Goal: Task Accomplishment & Management: Complete application form

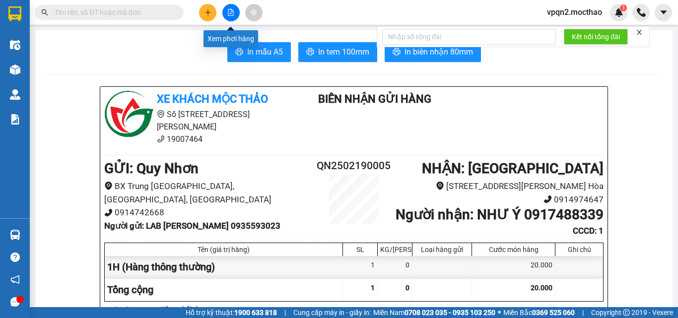
click at [225, 11] on button at bounding box center [231, 12] width 17 height 17
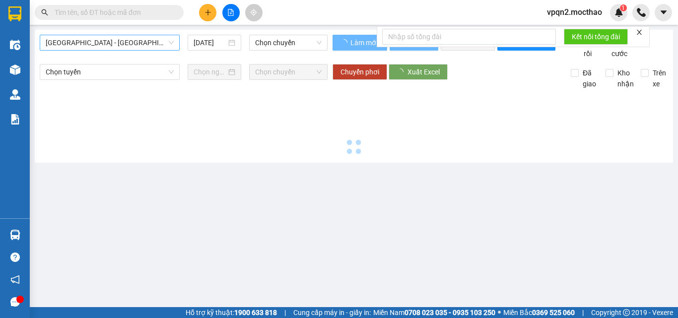
type input "[DATE]"
click at [145, 44] on span "[GEOGRAPHIC_DATA] - [GEOGRAPHIC_DATA]" at bounding box center [110, 42] width 128 height 15
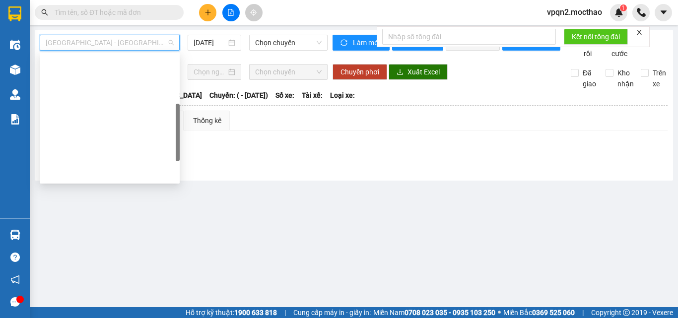
scroll to position [149, 0]
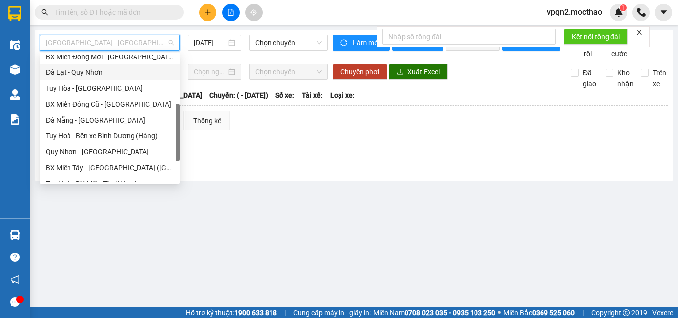
drag, startPoint x: 91, startPoint y: 75, endPoint x: 164, endPoint y: 59, distance: 74.6
click at [92, 75] on div "Đà Lạt - Quy Nhơn" at bounding box center [110, 72] width 128 height 11
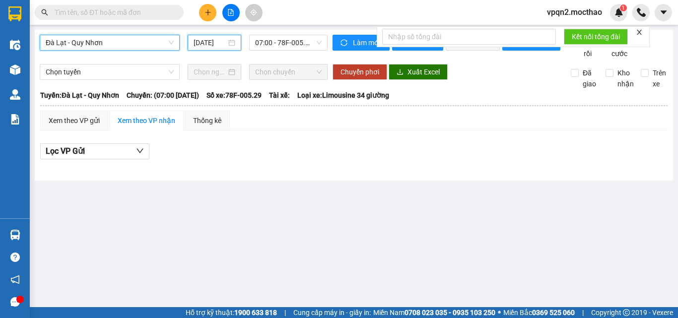
click at [205, 40] on input "[DATE]" at bounding box center [210, 42] width 33 height 11
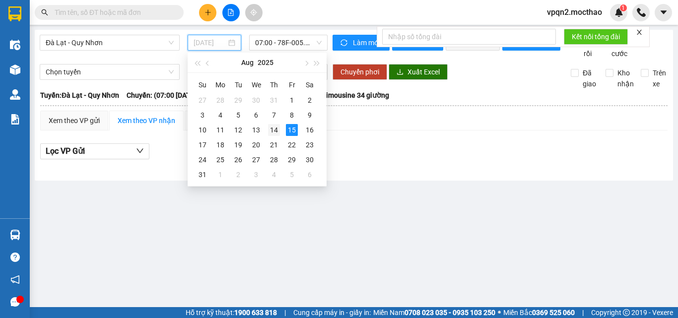
click at [276, 129] on div "14" at bounding box center [274, 130] width 12 height 12
type input "[DATE]"
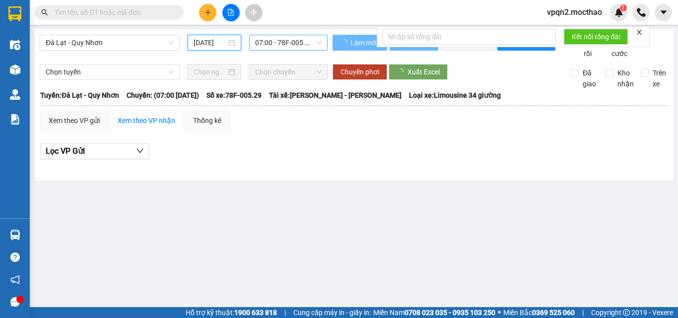
click at [273, 39] on span "07:00 - 78F-005.29" at bounding box center [288, 42] width 67 height 15
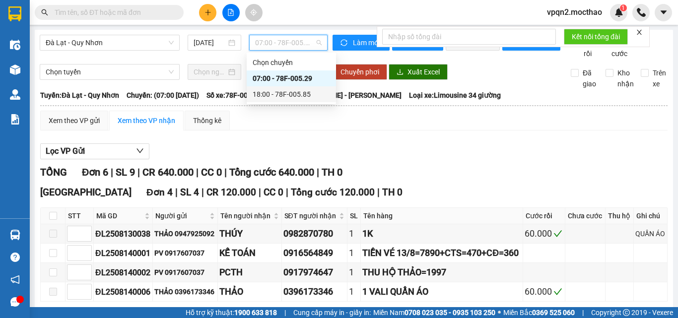
click at [270, 96] on div "18:00 - 78F-005.85" at bounding box center [291, 94] width 77 height 11
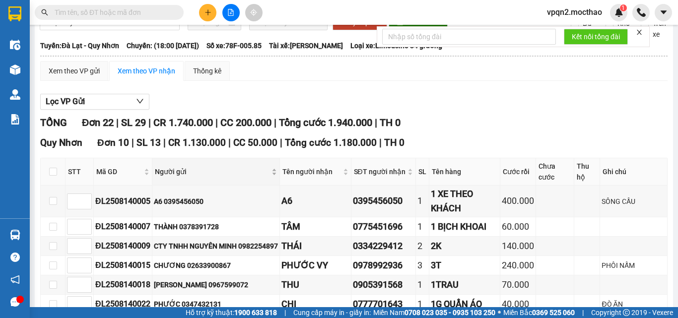
scroll to position [99, 0]
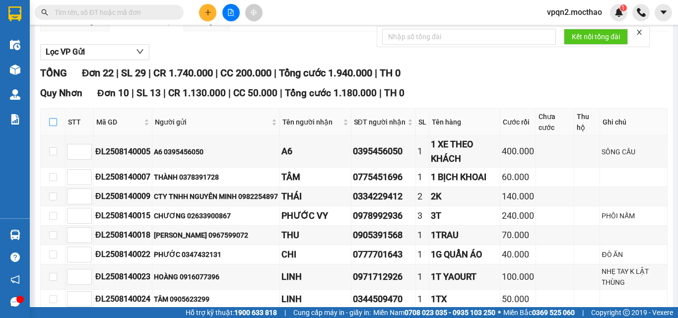
click at [55, 126] on input "checkbox" at bounding box center [53, 122] width 8 height 8
checkbox input "true"
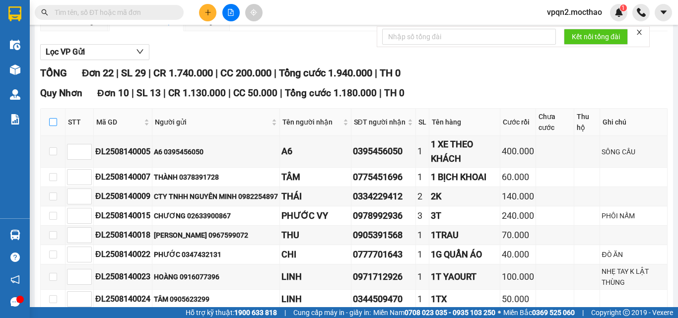
checkbox input "true"
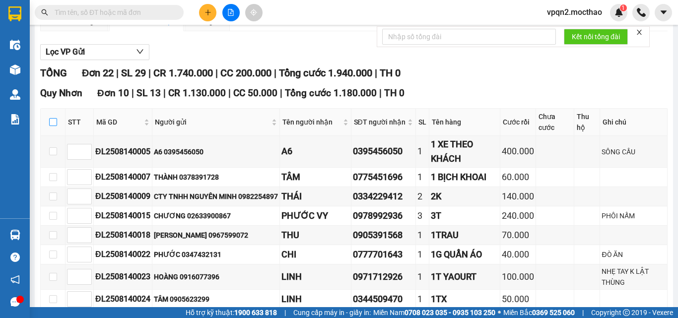
checkbox input "true"
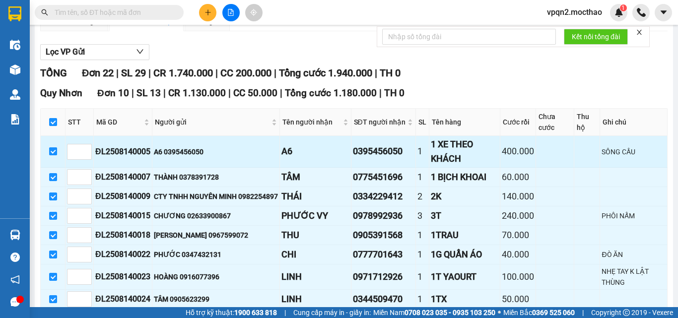
click at [51, 155] on input "checkbox" at bounding box center [53, 152] width 8 height 8
checkbox input "false"
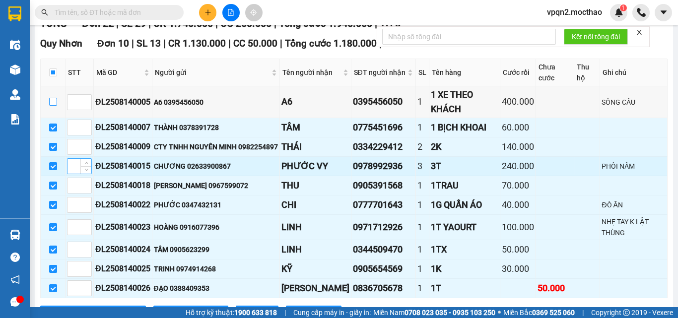
scroll to position [298, 0]
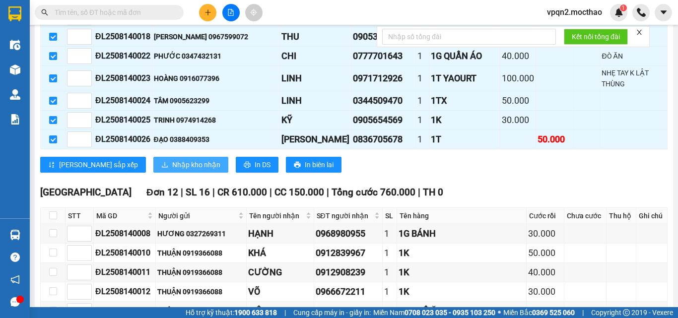
click at [172, 170] on span "Nhập kho nhận" at bounding box center [196, 164] width 48 height 11
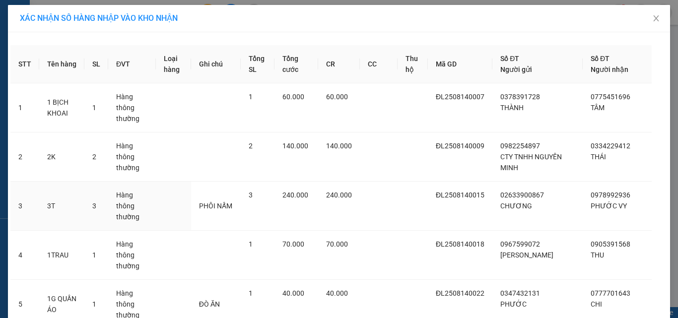
scroll to position [204, 0]
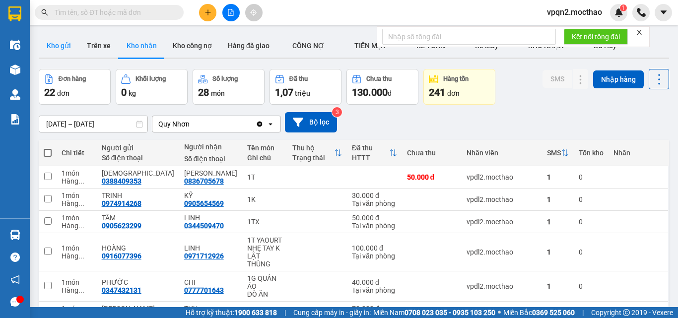
click at [53, 44] on button "Kho gửi" at bounding box center [59, 46] width 40 height 24
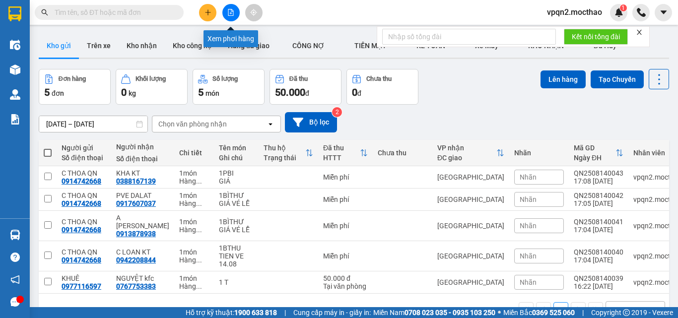
click at [230, 18] on button at bounding box center [231, 12] width 17 height 17
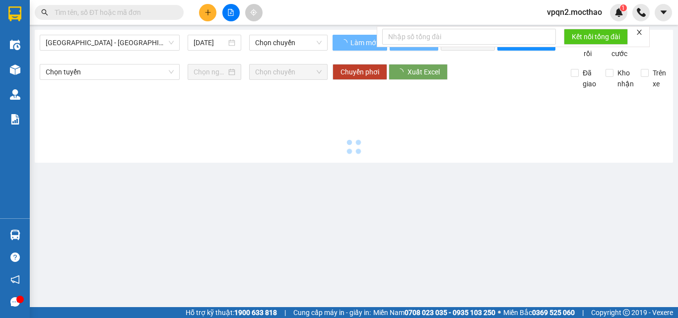
type input "[DATE]"
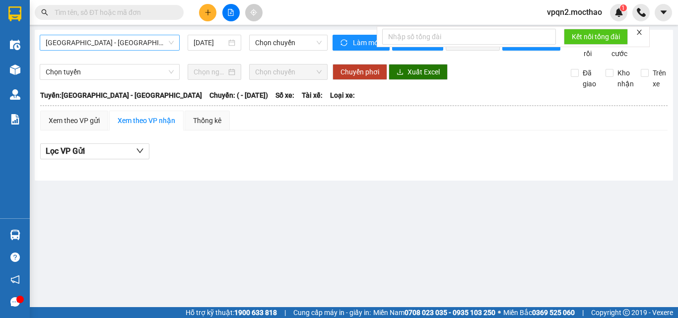
click at [129, 45] on span "[GEOGRAPHIC_DATA] - [GEOGRAPHIC_DATA]" at bounding box center [110, 42] width 128 height 15
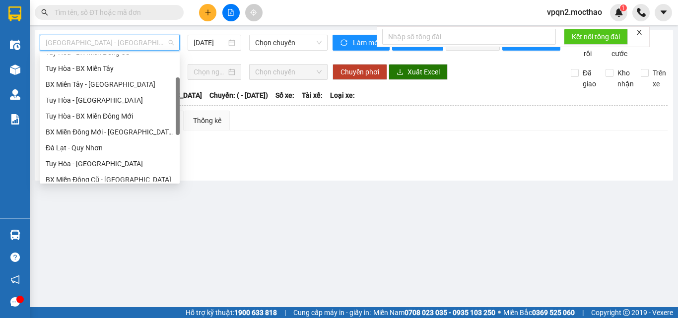
scroll to position [74, 0]
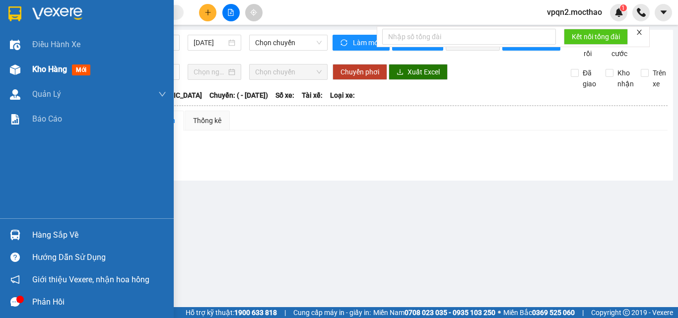
click at [15, 67] on img at bounding box center [15, 70] width 10 height 10
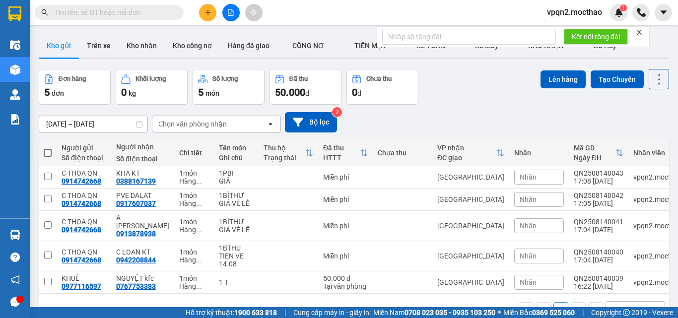
click at [44, 154] on span at bounding box center [48, 153] width 8 height 8
click at [48, 148] on input "checkbox" at bounding box center [48, 148] width 0 height 0
checkbox input "true"
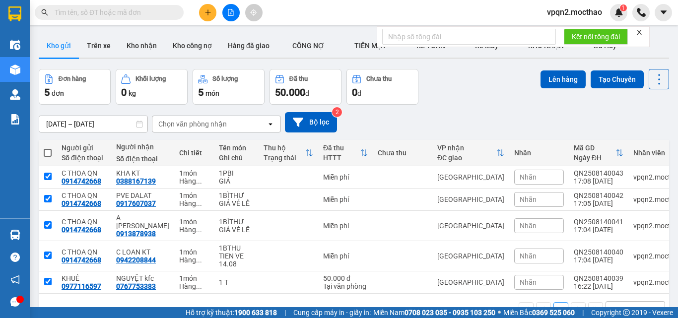
checkbox input "true"
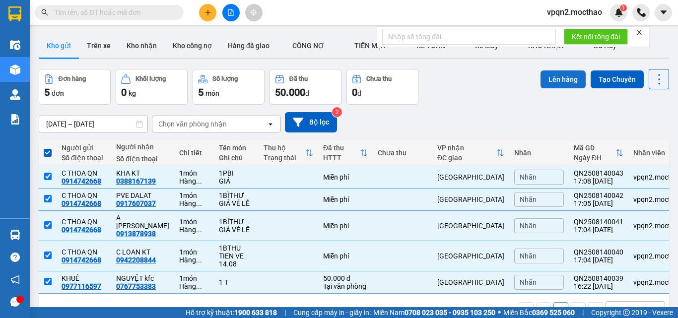
click at [550, 81] on button "Lên hàng" at bounding box center [563, 80] width 45 height 18
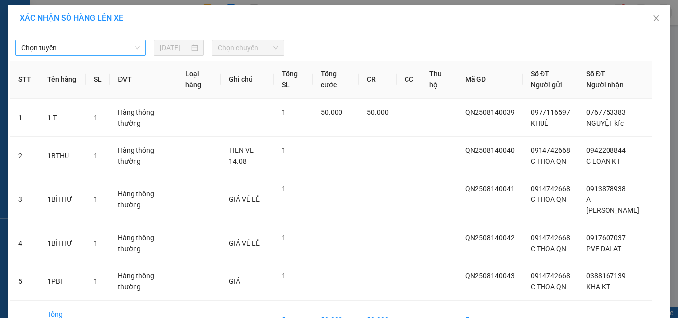
click at [79, 46] on span "Chọn tuyến" at bounding box center [80, 47] width 119 height 15
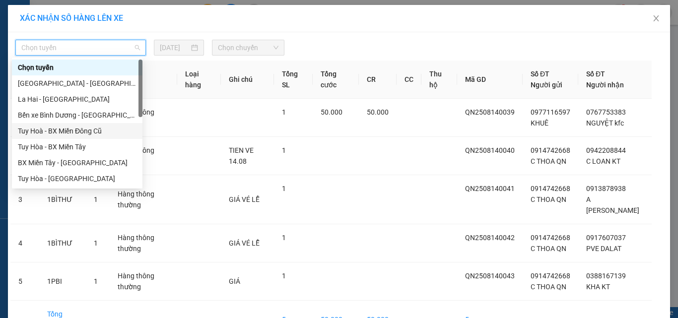
scroll to position [149, 0]
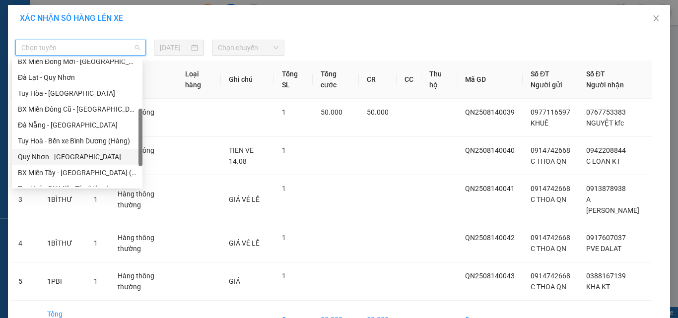
click at [70, 155] on div "Quy Nhơn - [GEOGRAPHIC_DATA]" at bounding box center [77, 156] width 119 height 11
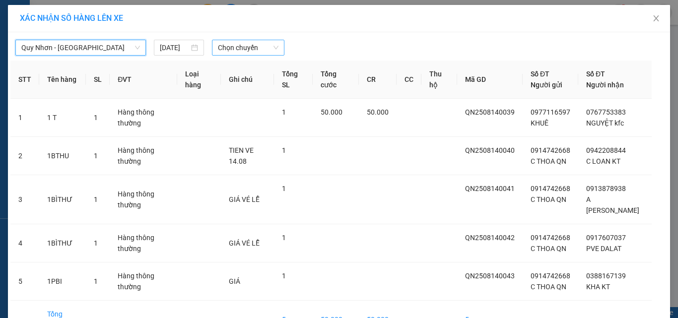
click at [222, 48] on span "Chọn chuyến" at bounding box center [248, 47] width 61 height 15
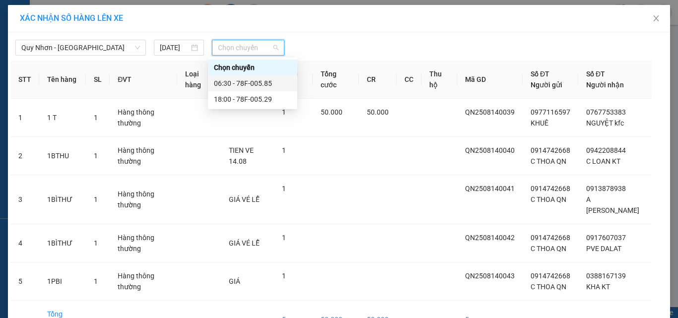
click at [227, 83] on div "06:30 - 78F-005.85" at bounding box center [252, 83] width 77 height 11
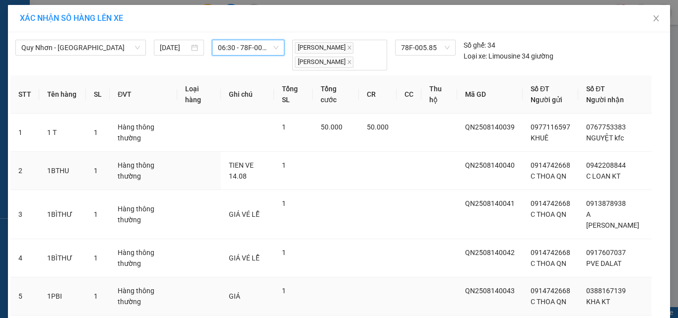
scroll to position [81, 0]
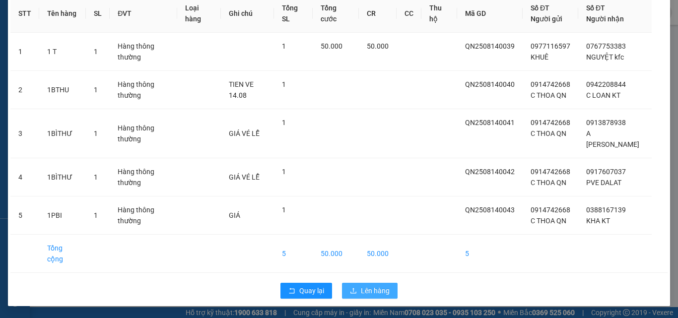
click at [381, 288] on span "Lên hàng" at bounding box center [375, 291] width 29 height 11
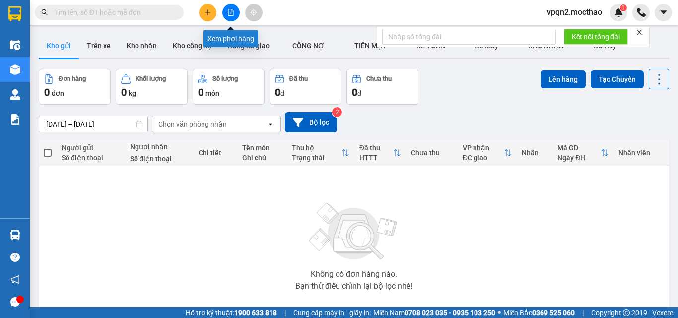
click at [230, 15] on icon "file-add" at bounding box center [230, 12] width 5 height 7
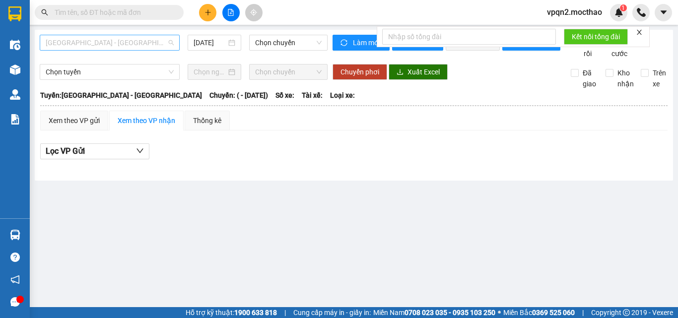
click at [151, 42] on span "[GEOGRAPHIC_DATA] - [GEOGRAPHIC_DATA]" at bounding box center [110, 42] width 128 height 15
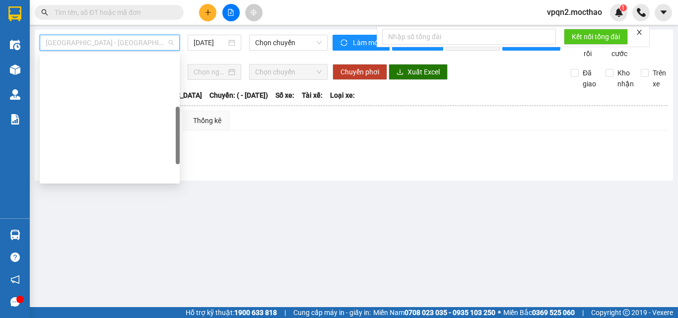
scroll to position [149, 0]
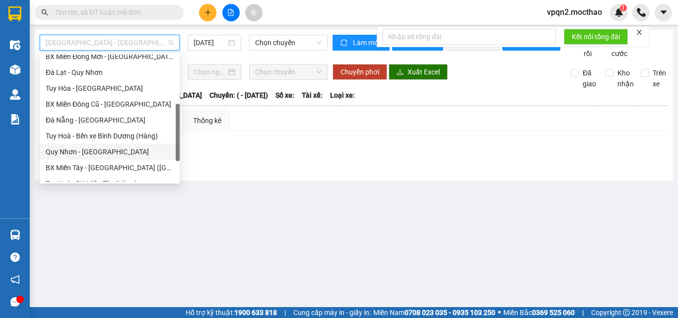
click at [95, 153] on div "Quy Nhơn - [GEOGRAPHIC_DATA]" at bounding box center [110, 152] width 128 height 11
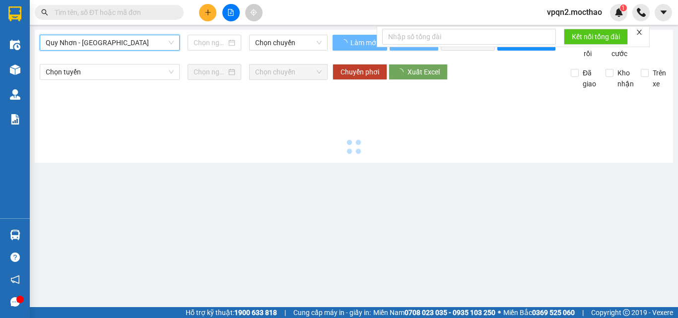
type input "[DATE]"
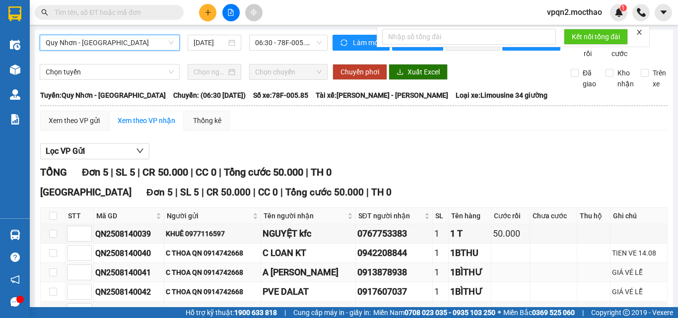
scroll to position [76, 0]
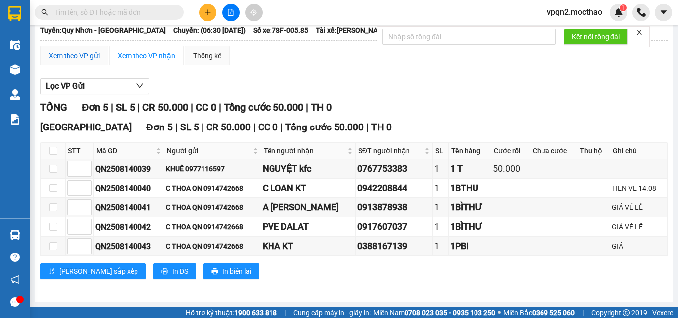
click at [67, 55] on div "Xem theo VP gửi" at bounding box center [74, 55] width 51 height 11
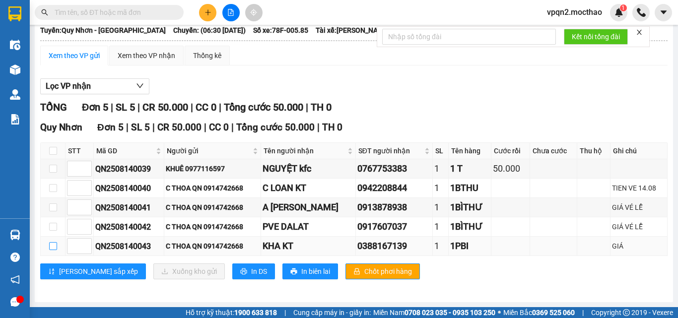
click at [54, 248] on input "checkbox" at bounding box center [53, 246] width 8 height 8
checkbox input "true"
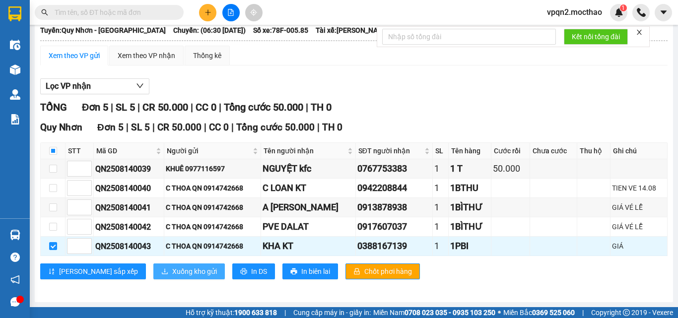
click at [172, 271] on span "Xuống kho gửi" at bounding box center [194, 271] width 45 height 11
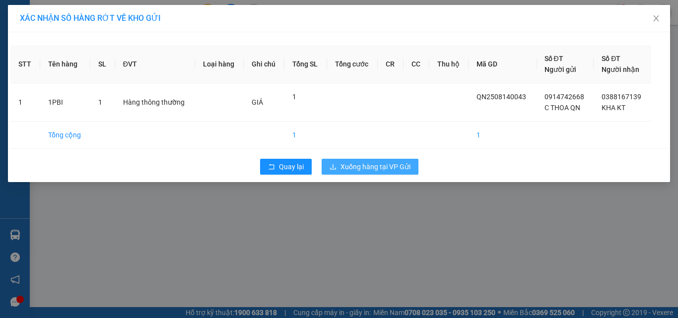
click at [365, 165] on span "Xuống hàng tại VP Gửi" at bounding box center [376, 166] width 70 height 11
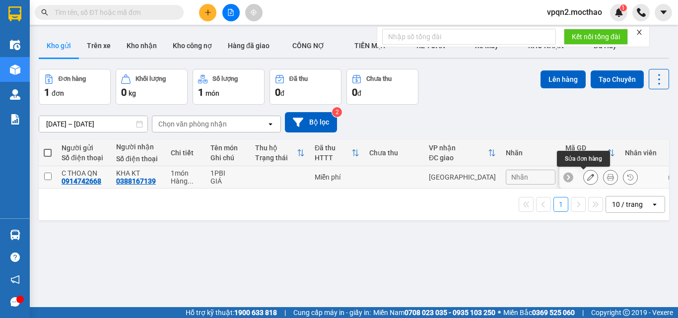
click at [584, 178] on button at bounding box center [591, 177] width 14 height 17
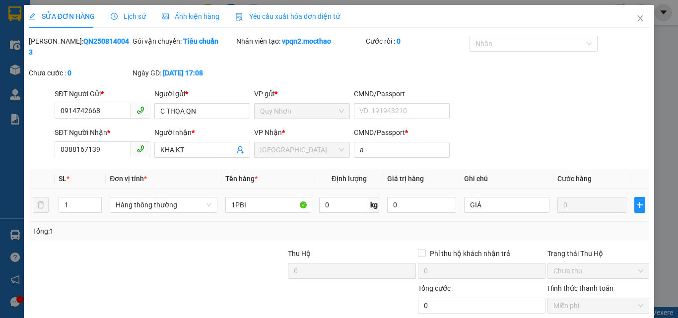
type input "0914742668"
type input "0388167139"
type input "a"
click at [493, 200] on input "GIÁ" at bounding box center [507, 205] width 86 height 16
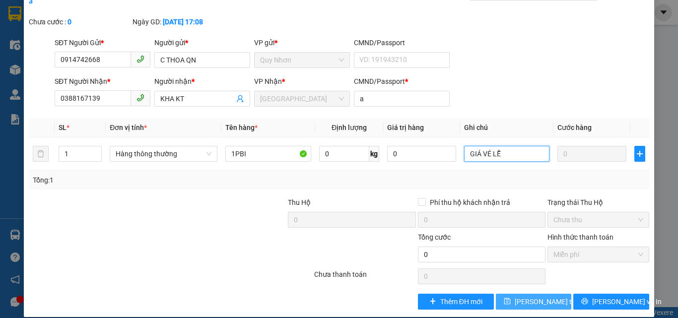
type input "GIÁ VÉ LỄ"
click at [515, 297] on span "Lưu thay đổi" at bounding box center [554, 302] width 79 height 11
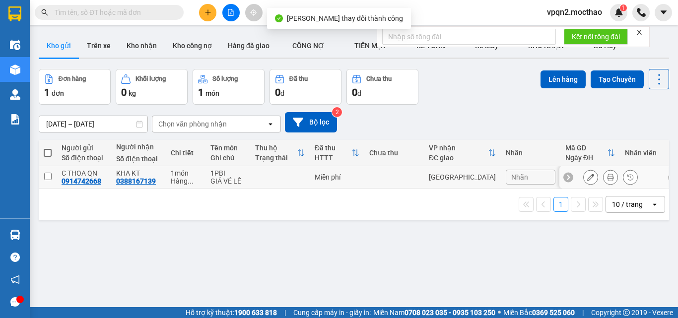
click at [47, 174] on input "checkbox" at bounding box center [47, 176] width 7 height 7
checkbox input "true"
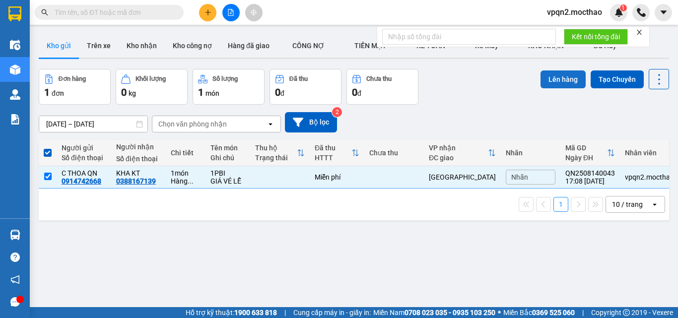
click at [559, 79] on button "Lên hàng" at bounding box center [563, 80] width 45 height 18
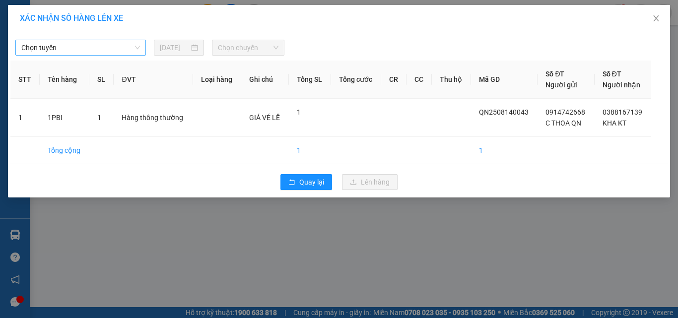
click at [75, 49] on span "Chọn tuyến" at bounding box center [80, 47] width 119 height 15
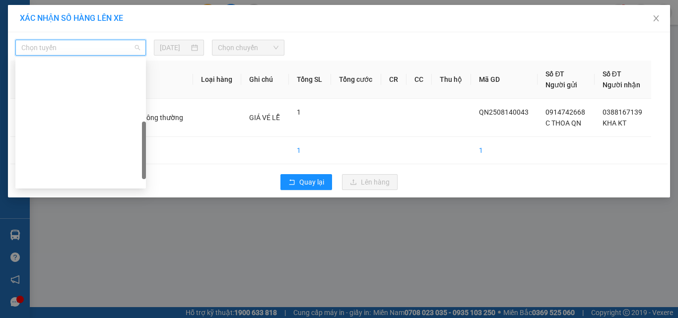
scroll to position [199, 0]
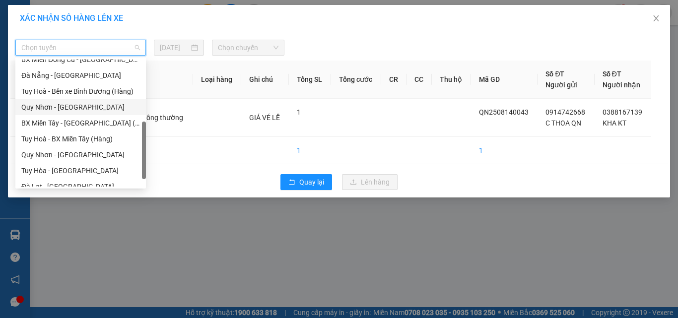
click at [64, 107] on div "Quy Nhơn - [GEOGRAPHIC_DATA]" at bounding box center [80, 107] width 119 height 11
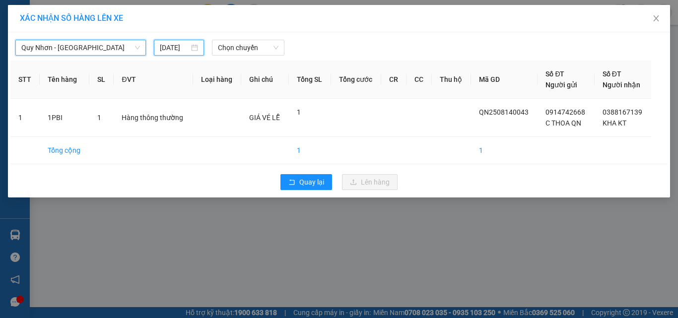
click at [180, 45] on input "[DATE]" at bounding box center [174, 47] width 29 height 11
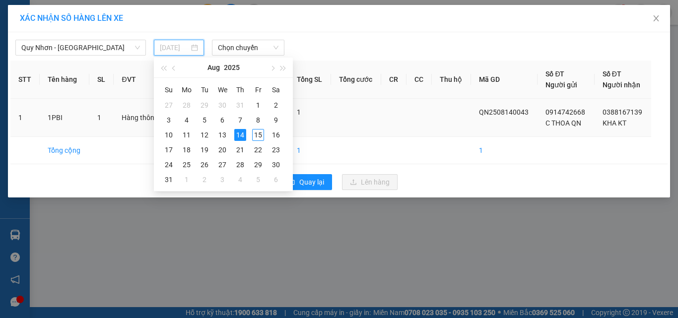
drag, startPoint x: 261, startPoint y: 134, endPoint x: 252, endPoint y: 102, distance: 32.9
click at [260, 134] on div "15" at bounding box center [258, 135] width 12 height 12
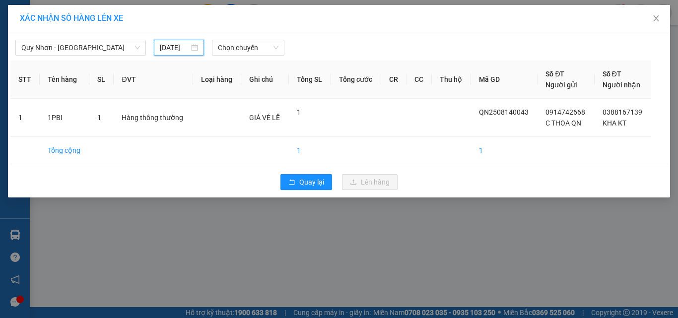
type input "[DATE]"
click at [247, 47] on span "Chọn chuyến" at bounding box center [248, 47] width 61 height 15
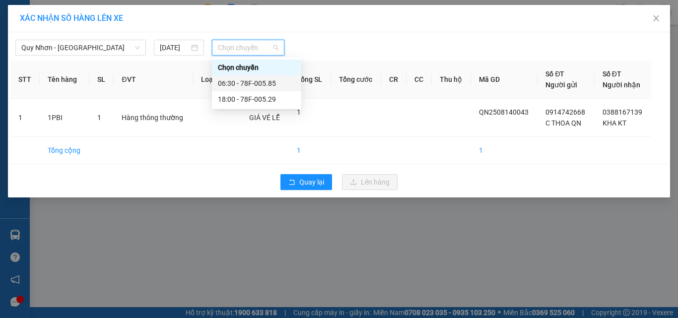
click at [240, 83] on div "06:30 - 78F-005.85" at bounding box center [256, 83] width 77 height 11
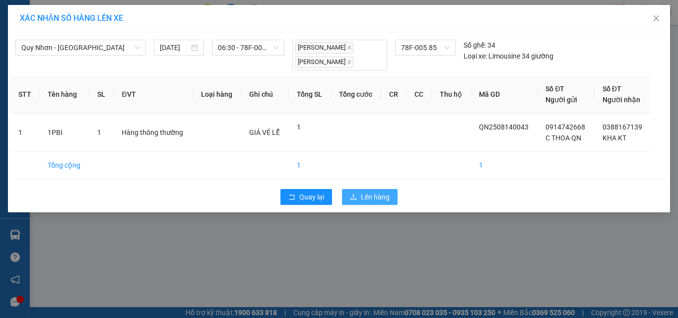
click at [356, 195] on icon "upload" at bounding box center [353, 197] width 7 height 7
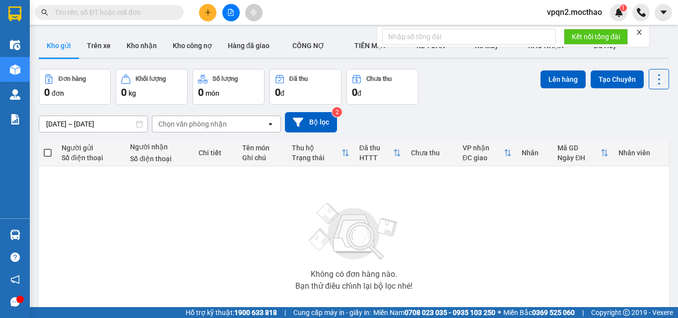
click at [233, 12] on icon "file-add" at bounding box center [230, 12] width 5 height 7
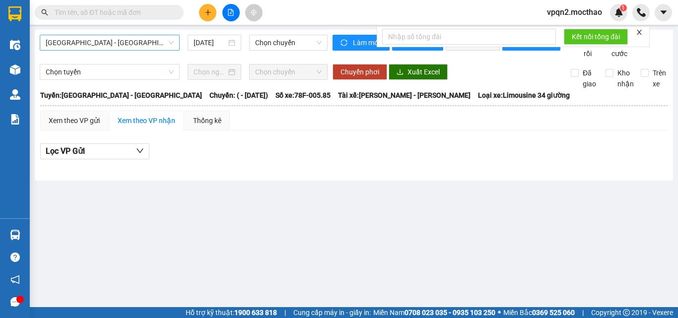
click at [113, 49] on span "[GEOGRAPHIC_DATA] - [GEOGRAPHIC_DATA]" at bounding box center [110, 42] width 128 height 15
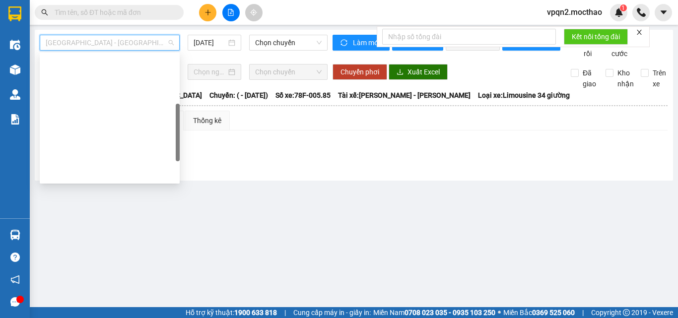
scroll to position [149, 0]
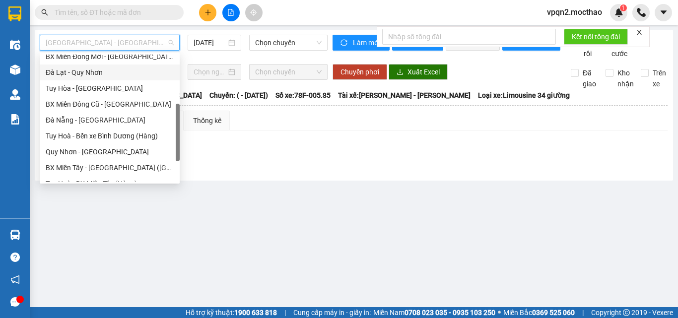
click at [84, 67] on div "Đà Lạt - Quy Nhơn" at bounding box center [110, 72] width 128 height 11
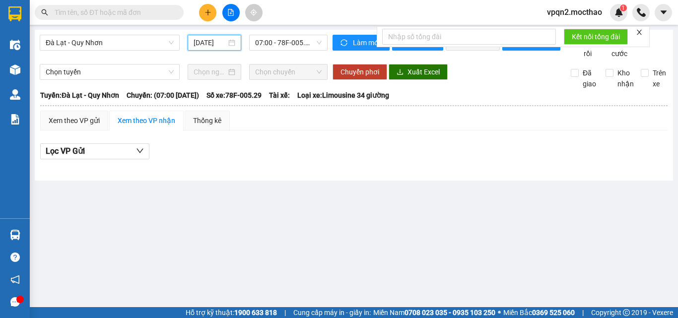
click at [207, 42] on input "[DATE]" at bounding box center [210, 42] width 33 height 11
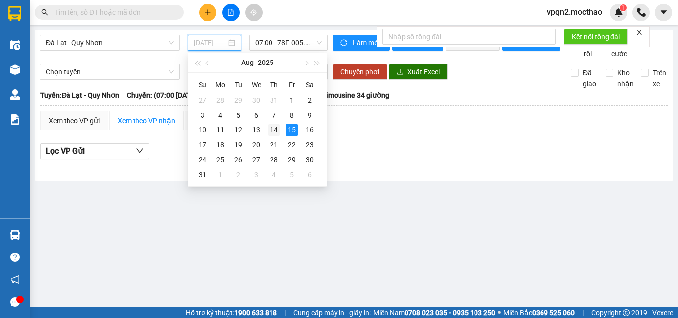
click at [276, 132] on div "14" at bounding box center [274, 130] width 12 height 12
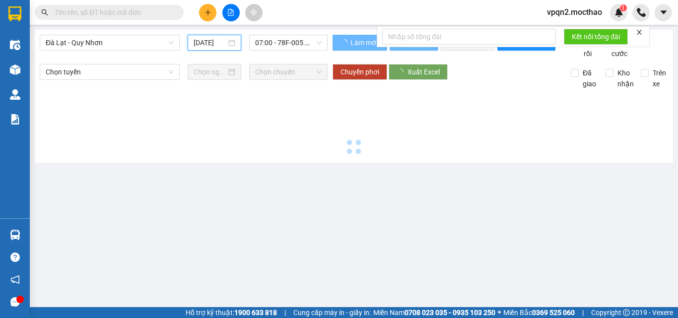
type input "[DATE]"
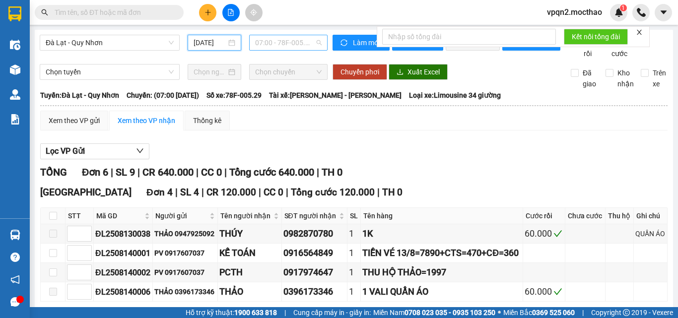
click at [281, 49] on span "07:00 - 78F-005.29" at bounding box center [288, 42] width 67 height 15
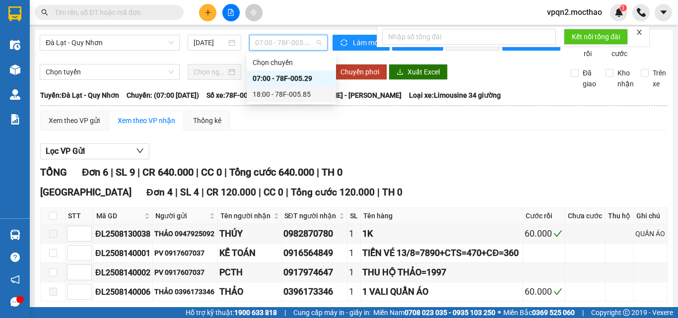
click at [281, 92] on div "18:00 - 78F-005.85" at bounding box center [291, 94] width 77 height 11
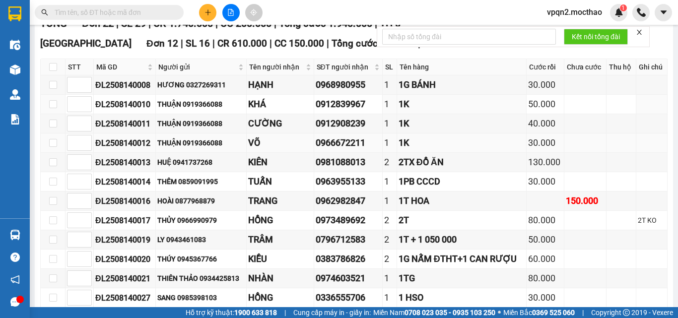
scroll to position [298, 0]
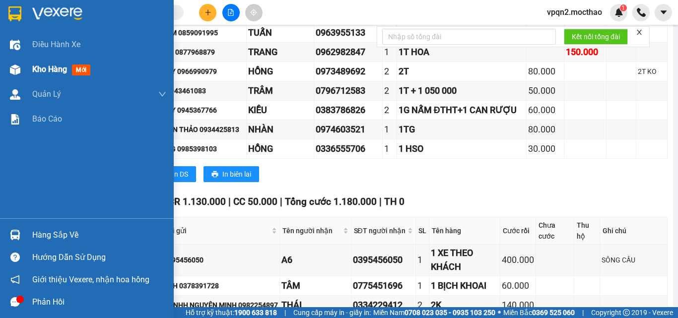
click at [19, 70] on img at bounding box center [15, 70] width 10 height 10
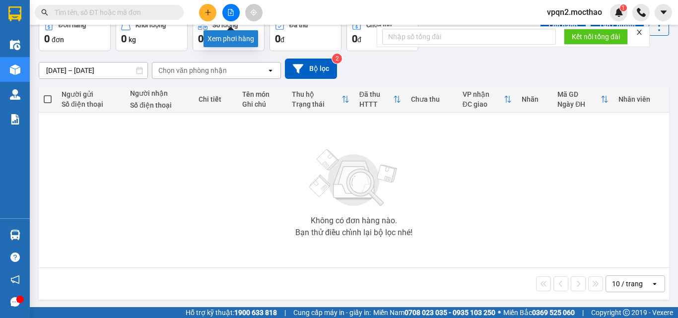
scroll to position [55, 0]
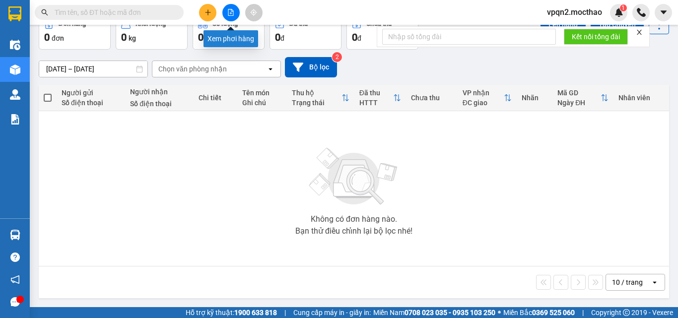
click at [231, 14] on icon "file-add" at bounding box center [230, 12] width 7 height 7
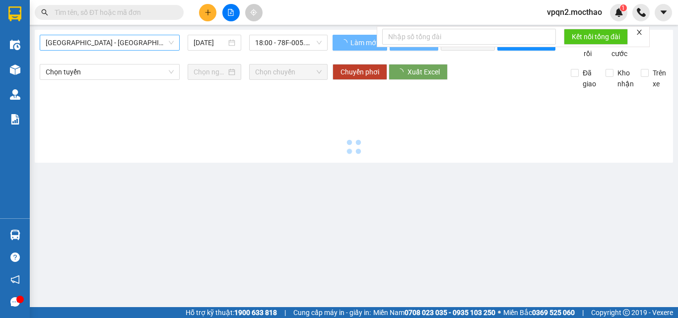
type input "[DATE]"
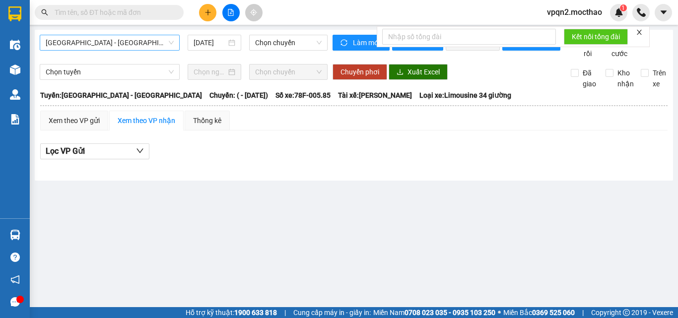
click at [125, 46] on span "[GEOGRAPHIC_DATA] - [GEOGRAPHIC_DATA]" at bounding box center [110, 42] width 128 height 15
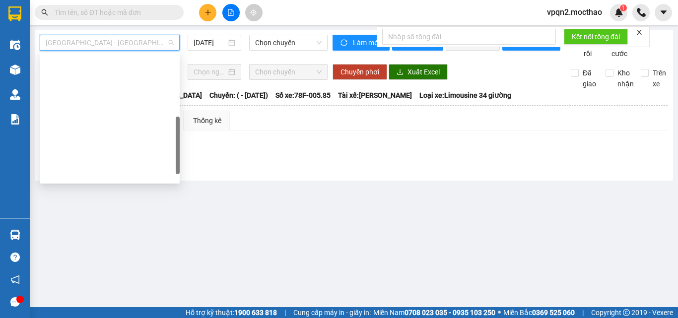
scroll to position [199, 0]
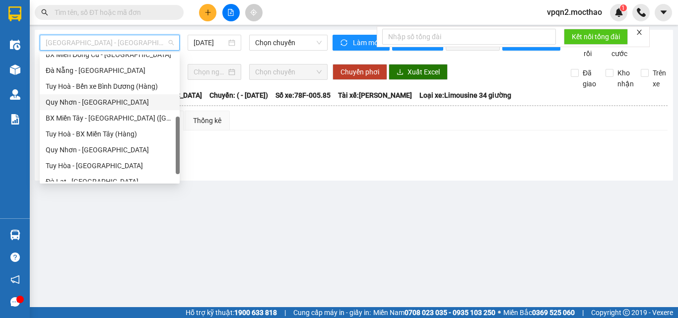
click at [92, 101] on div "Quy Nhơn - [GEOGRAPHIC_DATA]" at bounding box center [110, 102] width 128 height 11
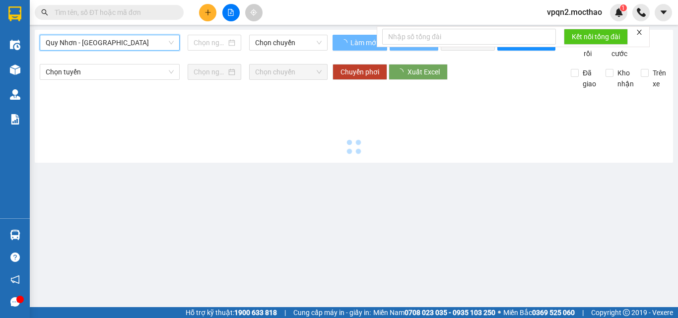
type input "[DATE]"
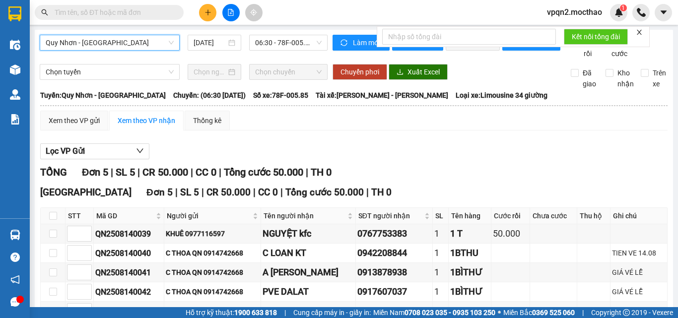
click at [642, 32] on icon "close" at bounding box center [639, 32] width 7 height 7
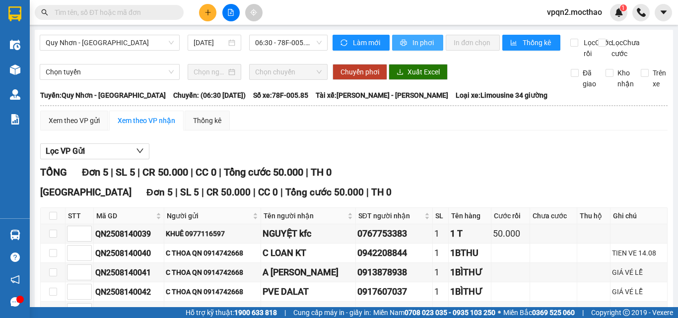
click at [431, 44] on span "In phơi" at bounding box center [424, 42] width 23 height 11
click at [206, 12] on icon "plus" at bounding box center [208, 12] width 7 height 7
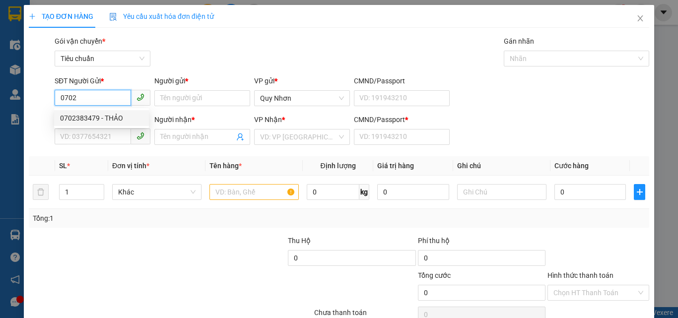
click at [83, 120] on div "0702383479 - THẢO" at bounding box center [101, 118] width 83 height 11
type input "0702383479"
type input "THẢO"
type input "0346455068"
type input "Tuyên"
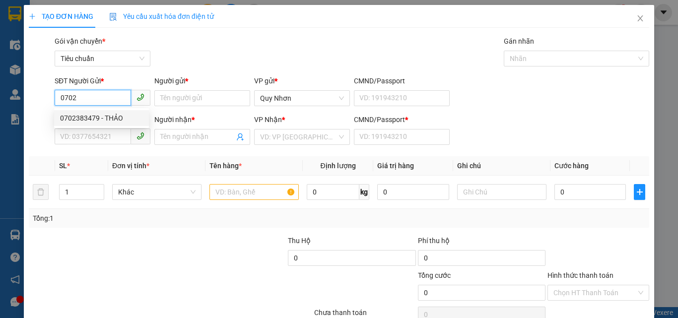
type input "A"
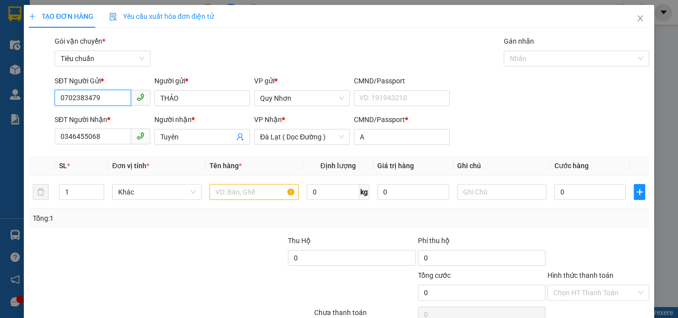
type input "120.000"
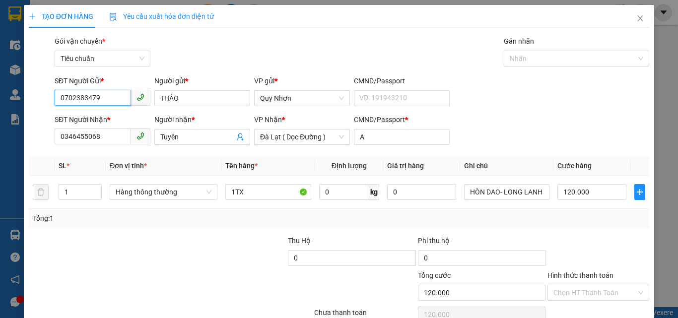
type input "0702383479"
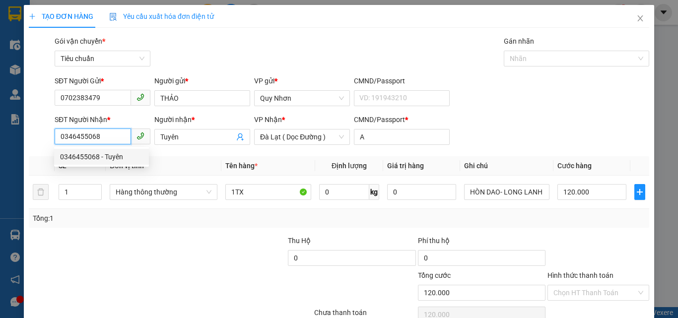
drag, startPoint x: 129, startPoint y: 137, endPoint x: 48, endPoint y: 150, distance: 81.5
click at [48, 150] on div "Transit Pickup Surcharge Ids Transit Deliver Surcharge Ids Transit Deliver Surc…" at bounding box center [339, 192] width 621 height 312
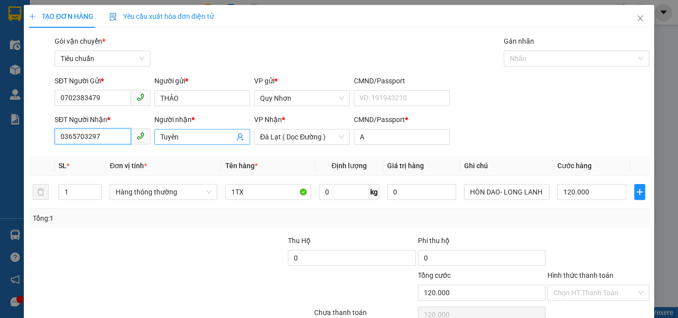
type input "0365703297"
drag, startPoint x: 158, startPoint y: 144, endPoint x: 120, endPoint y: 151, distance: 38.5
click at [120, 151] on div "Transit Pickup Surcharge Ids Transit Deliver Surcharge Ids Transit Deliver Surc…" at bounding box center [339, 192] width 621 height 312
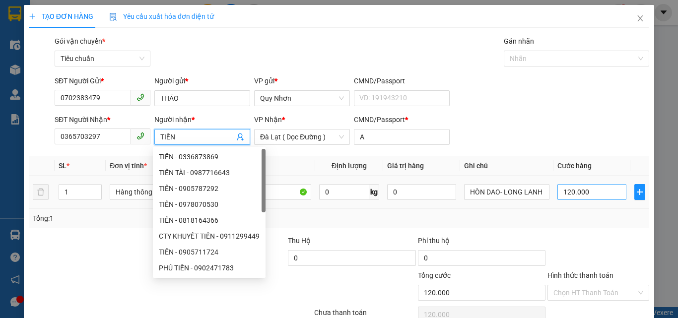
type input "TIẾN"
click at [603, 195] on input "120.000" at bounding box center [592, 192] width 69 height 16
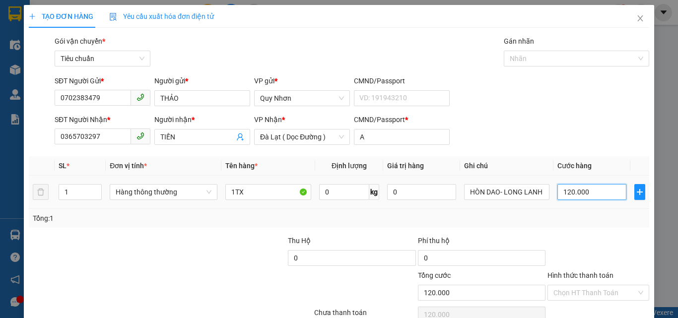
type input "1"
type input "16"
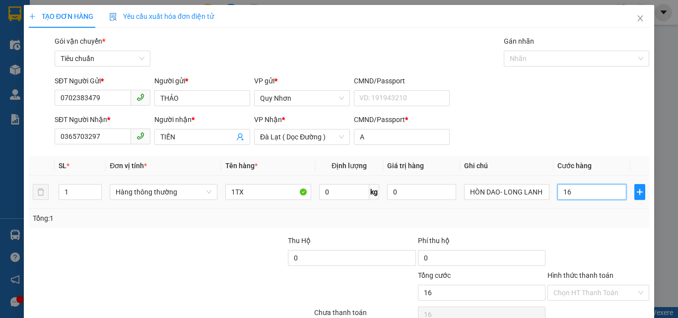
type input "160"
type input "1.600"
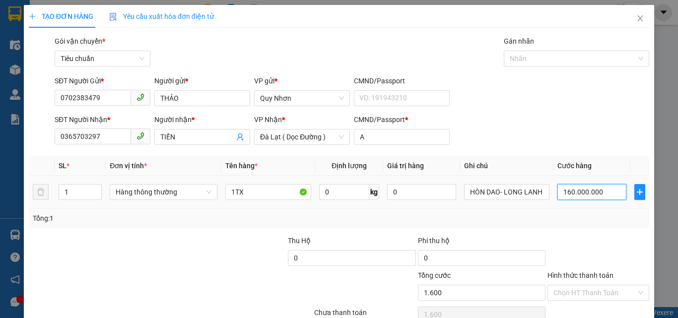
type input "1.600.000.000"
type input "16.000.000.000"
type input "160.000.000.000.000.000"
type input "1.600.000.000.000.000.000"
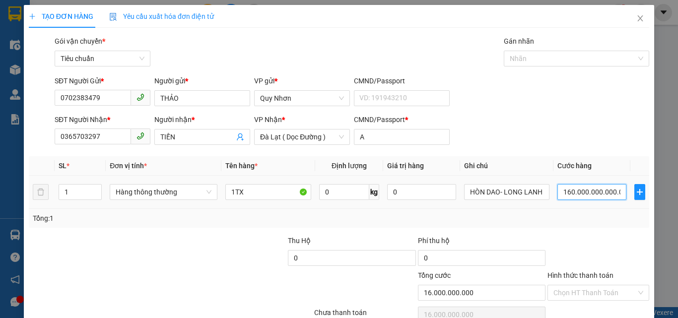
type input "1.600.000.000.000.000.000"
type input "16.000.000.000.000.000.000.000.000.000"
type input "1.6e+29"
type input "16.000.000.000.000.000.000.000.000.000.000.000.000"
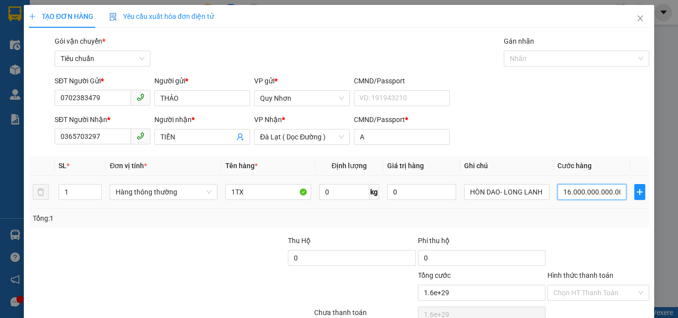
type input "1.6e+38"
type input "16.000.000.000.000.000.000.000.000.000.000.000.000.000.000.000"
type input "1.6e+47"
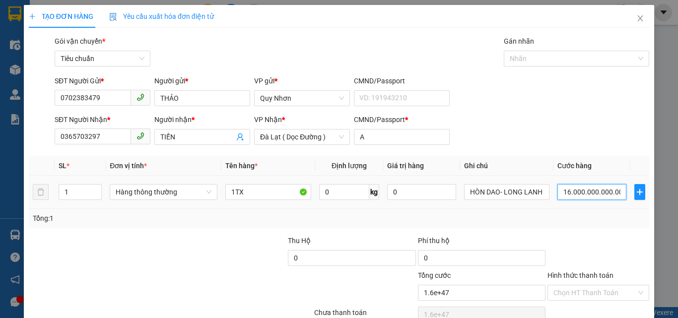
type input "160.000.000.000.000.000.000.000.000.000.000.000.000.000.000.000.000.000.000"
type input "1.6e+57"
type input "1.600.000.000.000.000.000.000.000.000.000.000.000.000.000.000.000.000.000.000.0…"
type input "1.6e+64"
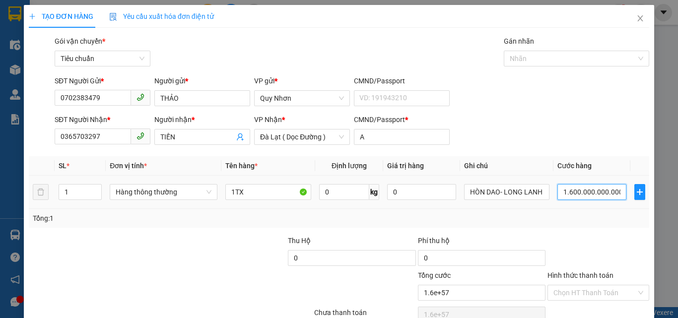
type input "1.6e+64"
type input "160.000.000.000.000.000.000.000.000.000.000.000.000.000.000.000.000.000.000.000…"
type input "1.6e+72"
type input "16.000.000.000.000.000.000.000.000.000.000.000.000.000.000.000.000.000.000.000.…"
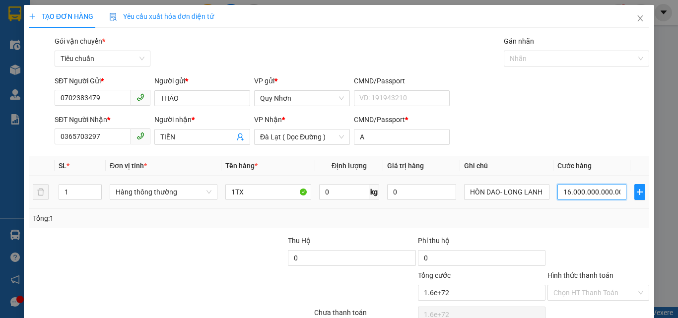
type input "1.6e+80"
click at [678, 193] on div "TẠO ĐƠN HÀNG Yêu cầu xuất hóa đơn điện tử Transit Pickup Surcharge Ids Transit …" at bounding box center [339, 159] width 678 height 318
type input "16.000.000.000.000.000.000.000.000.000.000.000.000.000.000.000.000.000.000.000.…"
type input "1.6e+89"
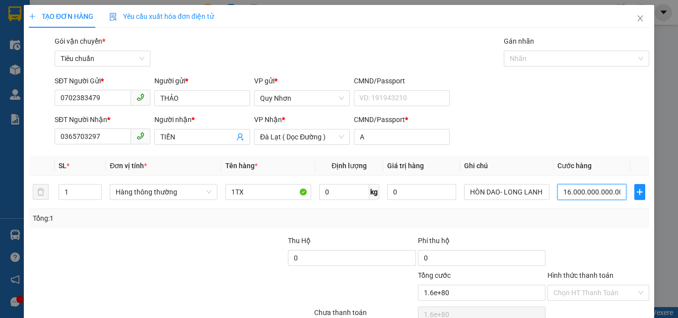
type input "1.6e+89"
type input "160.000.000.000.000.000.000.000.000.000.000.000.000.000.000.000.000.000.000.000…"
type input "1.6e+99"
type input "16.000.000.000.000.000.000.000.000.000.000.000.000.000.000.000.000.000.000.000.…"
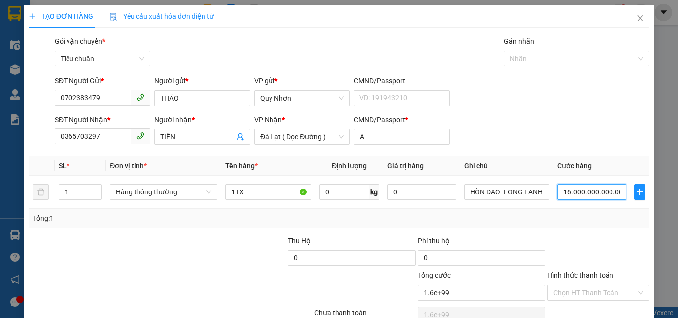
type input "1.6e+107"
type input "1.600.000.000.000.000.000.000.000.000.000.000.000.000.000.000.000.000.000.000.0…"
type input "1.6e+115"
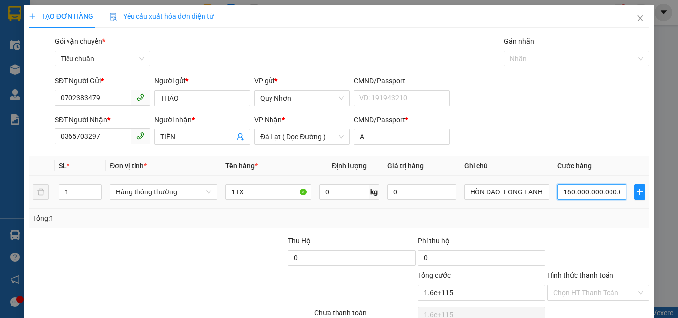
type input "1.600.000.000.000.000.000.000.000.000.000.000.000.000.000.000.000.000.000.000.0…"
type input "1.6e+124"
type input "16.000.000.000.000.000.000.000.000.000.000.000.000.000.000.000.000.000.000.000.…"
type input "1.6e+134"
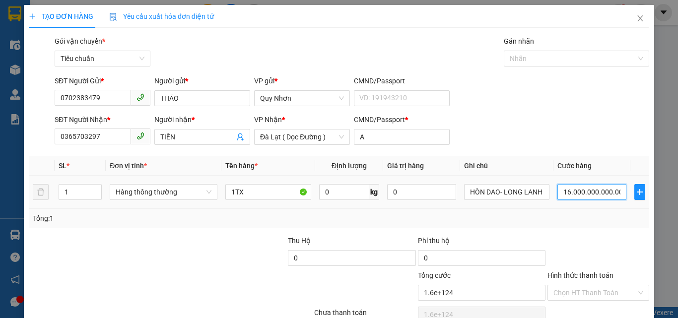
type input "1.6e+134"
type input "1.600.000.000.000.000.000.000.000.000.000.000.000.000.000.000.000.000.000.000.0…"
type input "1.6e+145"
type input "1.600.000.000.000.000.000.000.000.000.000.000.000.000.000.000.000.000.000.000.0…"
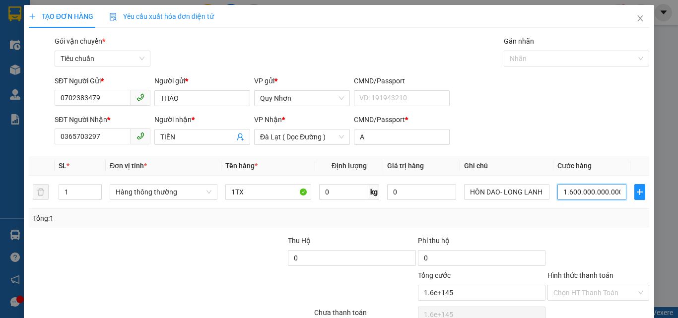
drag, startPoint x: 556, startPoint y: 194, endPoint x: 625, endPoint y: 210, distance: 70.4
click at [644, 208] on div "TẠO ĐƠN HÀNG Yêu cầu xuất hóa đơn điện tử Transit Pickup Surcharge Ids Transit …" at bounding box center [339, 180] width 631 height 351
type input "1.6e+151"
type input "160.000.000.000.000.000.000.000.000.000.000.000.000.000.000.000.000.000.000.000…"
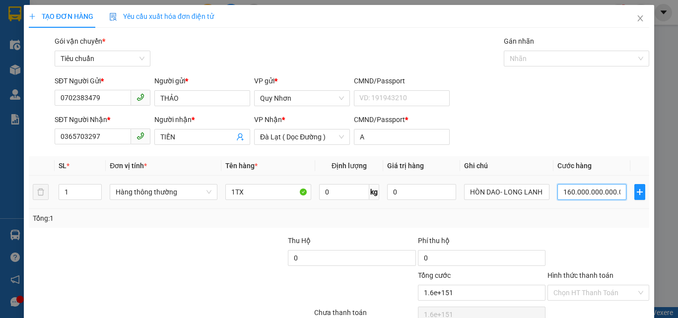
type input "1.6e+159"
type input "16.000.000.000.000.000.000.000.000.000.000.000.000.000.000.000.000.000.000.000.…"
type input "1.6e+167"
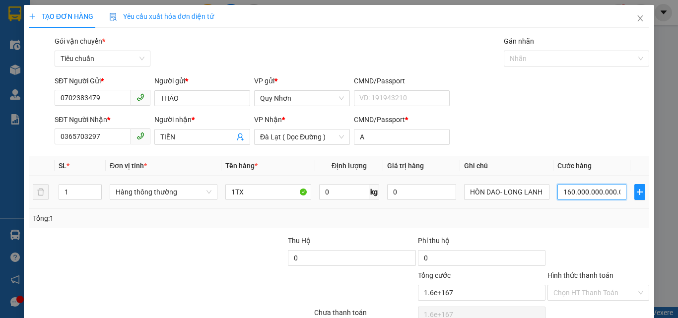
type input "1.600.000.000.000.000.000.000.000.000.000.000.000.000.000.000.000.000.000.000.0…"
type input "1.6e+178"
click at [513, 216] on div "SL * Đơn vị tính * Tên hàng * Định lượng Giá trị hàng Ghi chú Cước hàng 1 Hàng …" at bounding box center [339, 192] width 621 height 72
type input "160.000.000.000.000.000.000.000.000.000.000.000.000.000.000.000.000.000.000.000…"
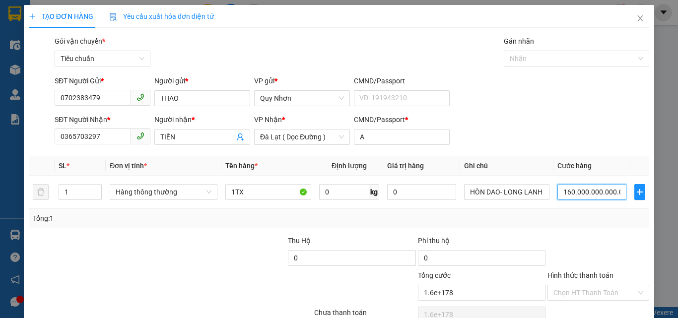
type input "1.6e+132"
type input "160.000.000.000.000.000.000.000.000.000.000.000.000.000.000.000.000.000.000.000…"
type input "1.6e+150"
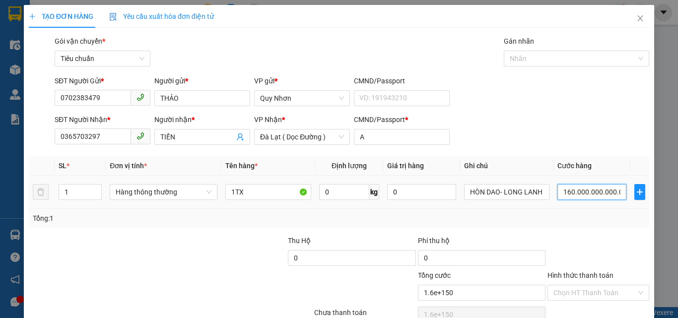
type input "1.600.000.000.000.000.000.000.000.000.000.000.000.000.000.000.000.000.000.000.0…"
type input "1.6e+166"
type input "16.000.000.000.000.000.000.000.000.000.000.000.000.000.000.000.000.000.000.000.…"
type input "1.6e+143"
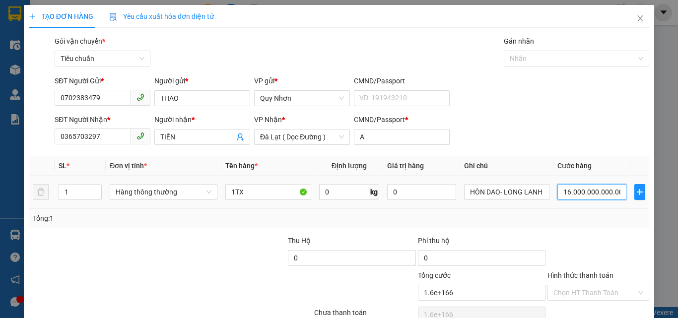
type input "1.6e+143"
click at [449, 223] on div "SL * Đơn vị tính * Tên hàng * Định lượng Giá trị hàng Ghi chú Cước hàng 1 Hàng …" at bounding box center [339, 192] width 621 height 72
type input "160.000.000.000.000.000.000.000.000.000.000.000.000.000.000.000.000.000.000.000…"
type input "1.6e+156"
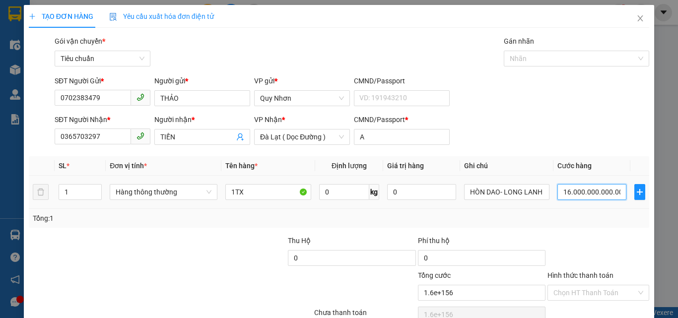
type input "160.000.000.000.000.000.000.000.000.000.000.000.000.000.000.000.000.000.000.000…"
type input "1.6e+168"
type input "160.000.000.000.000.000.000.000.000.000.000.000.000.000.000.000.000.000.000.000…"
type input "1.6e+163"
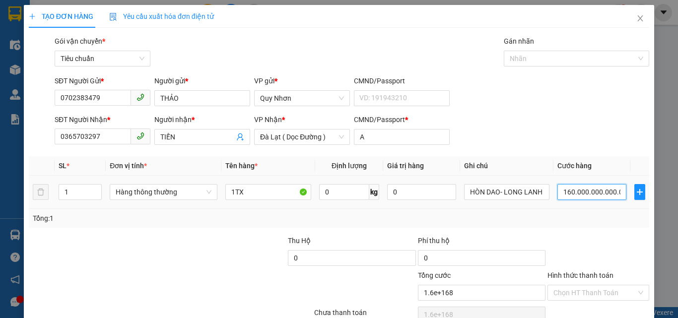
type input "1.6e+163"
drag, startPoint x: 543, startPoint y: 206, endPoint x: 563, endPoint y: 195, distance: 22.9
click at [519, 211] on div "SL * Đơn vị tính * Tên hàng * Định lượng Giá trị hàng Ghi chú Cước hàng 1 Hàng …" at bounding box center [339, 192] width 621 height 72
type input "16.000.000.000.000.000.000.000.000.000.000.000.000.000.000.000.000.000.000.000.…"
type input "1.6e+129"
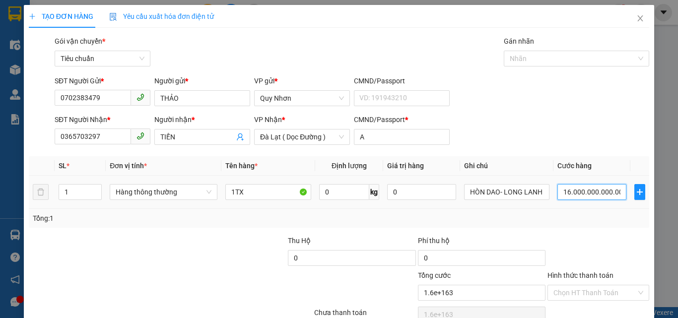
type input "1.6e+129"
type input "16.000.000.000.000.000.000.000.000.000.000.000.000.000.000.000.000.000.000.000.…"
type input "1.6e+130"
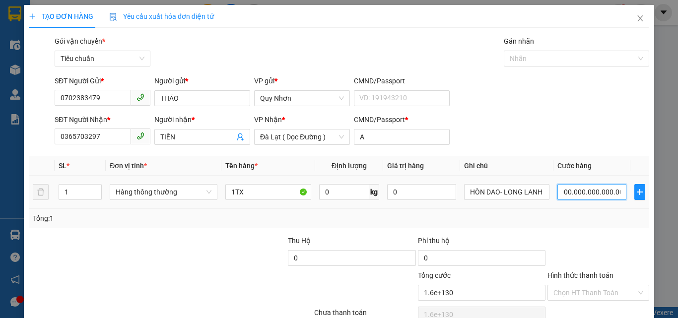
click at [558, 195] on input "16.000.000.000.000.000.000.000.000.000.000.000.000.000.000.000.000.000.000.000.…" at bounding box center [592, 192] width 69 height 16
drag, startPoint x: 557, startPoint y: 196, endPoint x: 618, endPoint y: 187, distance: 61.7
click at [618, 187] on input "16.000.000.000.000.000.000.000.000.000.000.000.000.000.000.000.000.000.000.000.…" at bounding box center [592, 192] width 69 height 16
type input "1.6e+117"
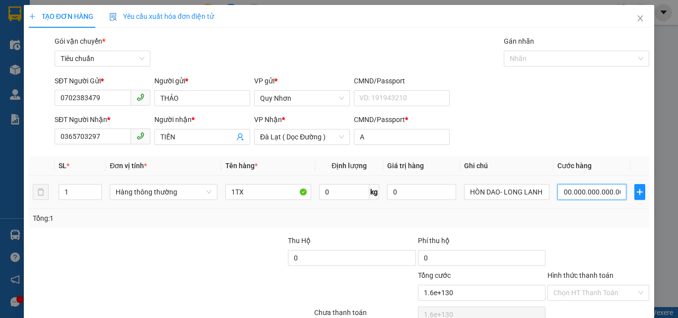
type input "1.600.000.000.000.000.000.000.000.000.000.000.000.000.000.000.000.000.000.000.0…"
drag, startPoint x: 557, startPoint y: 193, endPoint x: 638, endPoint y: 193, distance: 81.0
click at [638, 193] on tr "1 Hàng thông thường 1TX 0 kg 0 HÒN DAO- LONG LANH 1.600.000.000.000.000.000.000…" at bounding box center [339, 192] width 621 height 33
type input "1.6e+104"
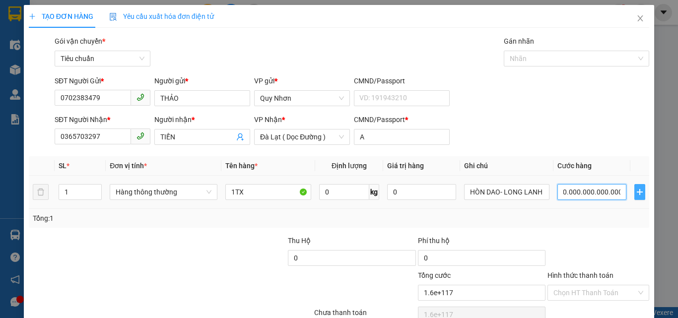
type input "1.6e+104"
type input "160.000.000.000.000.000.000.000.000.000.000.000.000.000.000.000.000.000.000.000…"
drag, startPoint x: 558, startPoint y: 197, endPoint x: 615, endPoint y: 191, distance: 57.9
click at [615, 191] on input "160.000.000.000.000.000.000.000.000.000.000.000.000.000.000.000.000.000.000.000…" at bounding box center [592, 192] width 69 height 16
type input "1.6e+91"
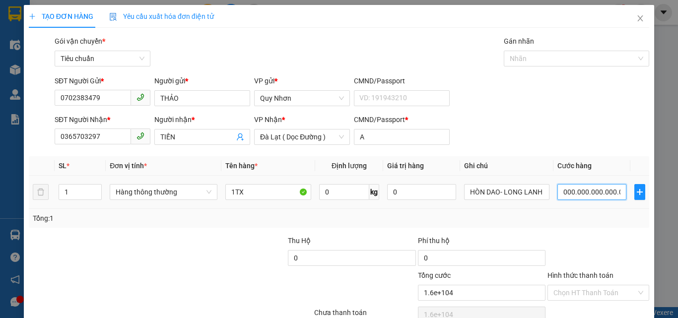
type input "1.6e+91"
type input "16.000.000.000.000.000.000.000.000.000.000.000.000.000.000.000.000.000.000.000.…"
drag, startPoint x: 555, startPoint y: 193, endPoint x: 625, endPoint y: 194, distance: 70.0
click at [625, 194] on tr "1 Hàng thông thường 1TX 0 kg 0 HÒN DAO- LONG LANH 16.000.000.000.000.000.000.00…" at bounding box center [339, 192] width 621 height 33
type input "1.6e+77"
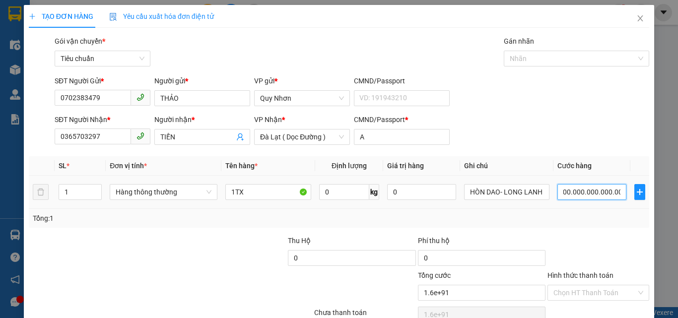
type input "1.6e+77"
type input "160.000.000.000.000.000.000.000.000.000.000.000.000.000.000.000.000.000.000.000…"
drag, startPoint x: 556, startPoint y: 192, endPoint x: 648, endPoint y: 192, distance: 91.4
click at [648, 192] on div "TẠO ĐƠN HÀNG Yêu cầu xuất hóa đơn điện tử Transit Pickup Surcharge Ids Transit …" at bounding box center [339, 159] width 678 height 318
type input "1.6e+63"
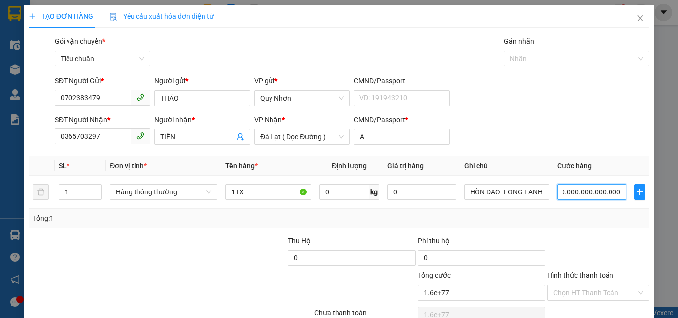
type input "1.6e+63"
type input "1.600.000.000.000.000.000.000.000.000.000.000.000.000.000.000.000.000.000.000.0…"
drag, startPoint x: 559, startPoint y: 193, endPoint x: 668, endPoint y: 198, distance: 108.9
click at [668, 198] on div "TẠO ĐƠN HÀNG Yêu cầu xuất hóa đơn điện tử Transit Pickup Surcharge Ids Transit …" at bounding box center [339, 159] width 678 height 318
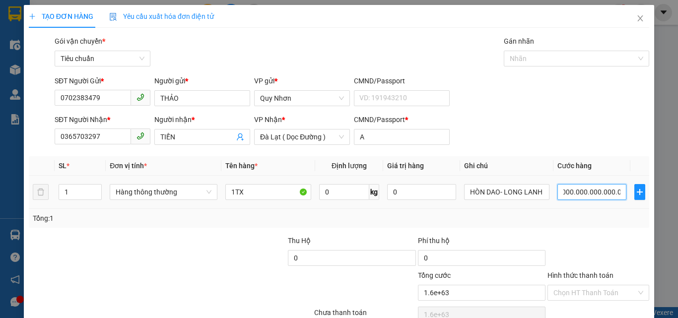
type input "1.6e+50"
type input "160.000.000.000.000.000.000.000.000.000.000.000.000.000.000.000.000"
drag, startPoint x: 554, startPoint y: 195, endPoint x: 639, endPoint y: 195, distance: 84.9
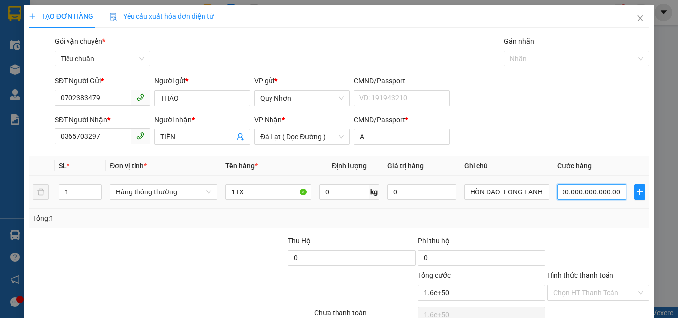
click at [639, 195] on tr "1 Hàng thông thường 1TX 0 kg 0 HÒN DAO- LONG LANH 160.000.000.000.000.000.000.0…" at bounding box center [339, 192] width 621 height 33
type input "1.6e+36"
drag, startPoint x: 553, startPoint y: 193, endPoint x: 645, endPoint y: 196, distance: 92.5
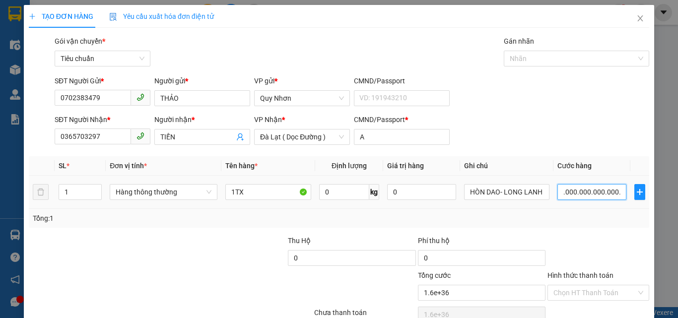
click at [645, 196] on div "TẠO ĐƠN HÀNG Yêu cầu xuất hóa đơn điện tử Transit Pickup Surcharge Ids Transit …" at bounding box center [339, 180] width 631 height 351
type input "16.000.000.000.000.000.000.000"
type input "1.6e+22"
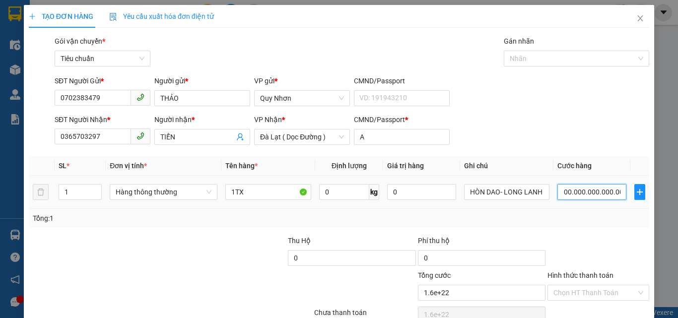
type input "1.6e+21"
type input "1.600.000.000"
type input "160.000.000"
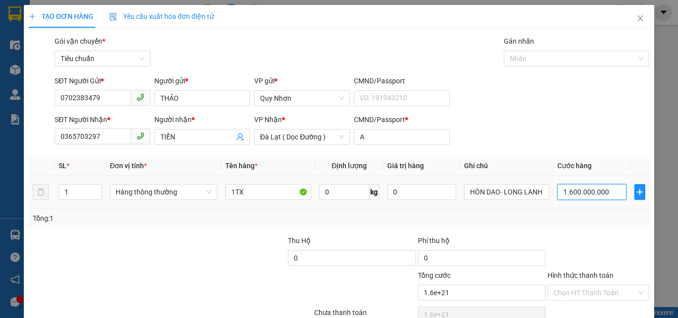
type input "160.000.000"
type input "16"
type input "1"
type input "0"
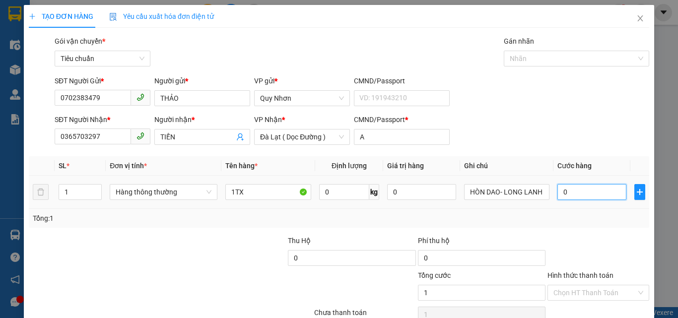
type input "0"
drag, startPoint x: 558, startPoint y: 195, endPoint x: 592, endPoint y: 195, distance: 33.3
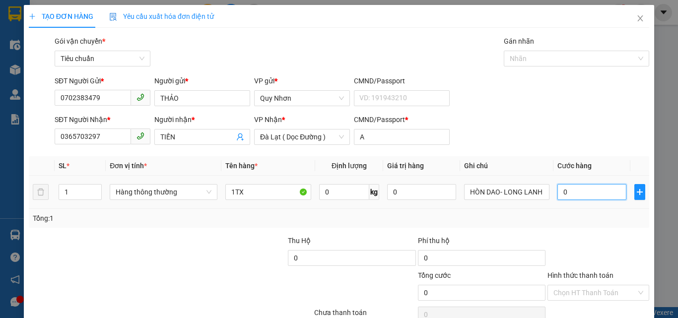
click at [579, 195] on input "0" at bounding box center [592, 192] width 69 height 16
type input "1"
type input "16"
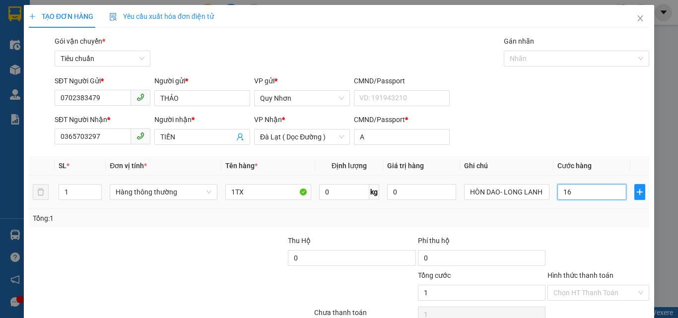
type input "16"
type input "160"
type input "1.600"
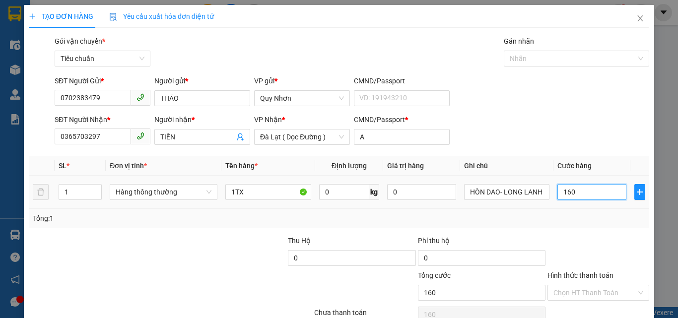
type input "1.600"
type input "16.000"
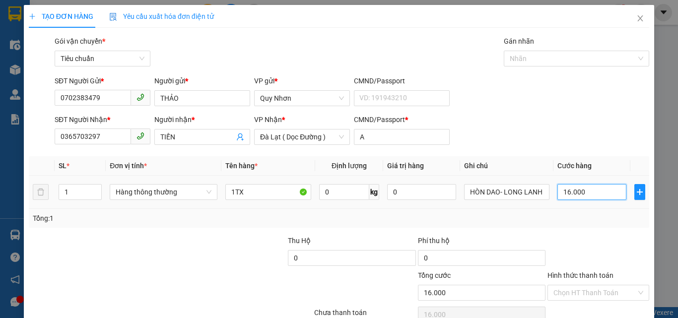
type input "160.000"
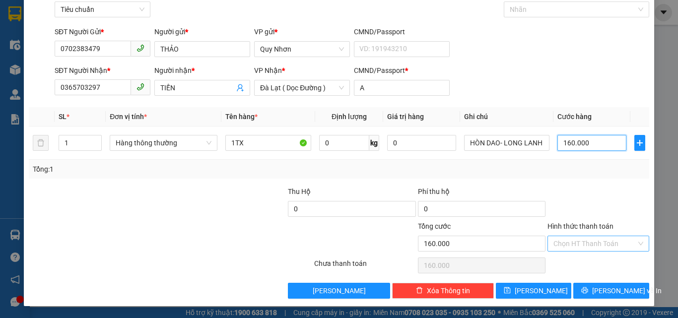
type input "160.000"
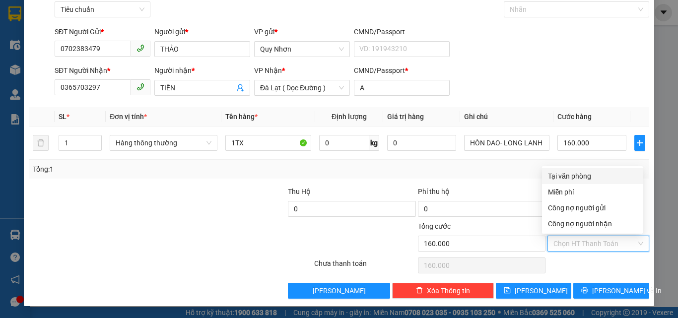
drag, startPoint x: 575, startPoint y: 243, endPoint x: 576, endPoint y: 207, distance: 36.3
click at [575, 242] on input "Hình thức thanh toán" at bounding box center [595, 243] width 83 height 15
click at [578, 177] on div "Tại văn phòng" at bounding box center [592, 176] width 89 height 11
type input "0"
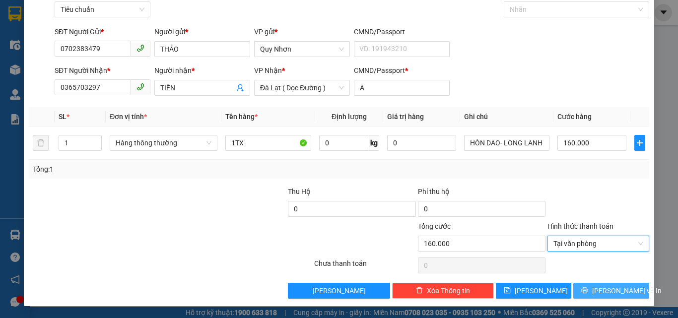
click at [584, 285] on button "Lưu và In" at bounding box center [612, 291] width 76 height 16
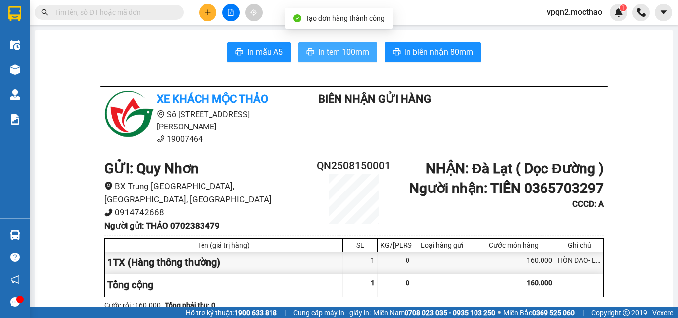
drag, startPoint x: 325, startPoint y: 57, endPoint x: 331, endPoint y: 51, distance: 8.4
click at [325, 57] on span "In tem 100mm" at bounding box center [343, 52] width 51 height 12
click at [339, 49] on span "In tem 100mm" at bounding box center [343, 52] width 51 height 12
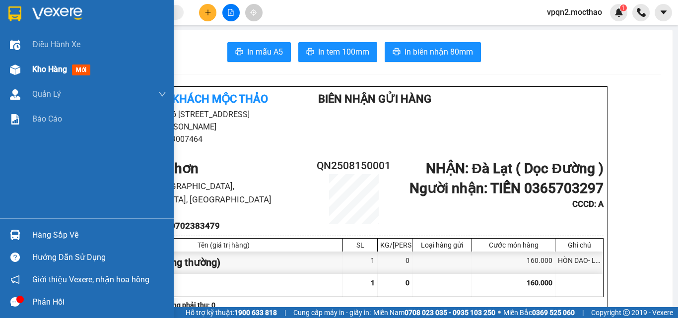
click at [31, 70] on div "Kho hàng mới" at bounding box center [87, 69] width 174 height 25
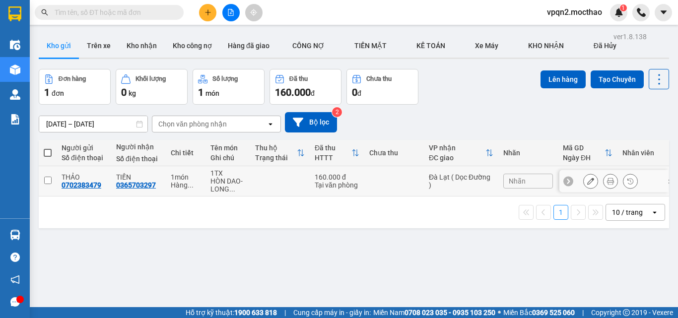
drag, startPoint x: 49, startPoint y: 178, endPoint x: 58, endPoint y: 176, distance: 9.2
click at [49, 178] on input "checkbox" at bounding box center [47, 180] width 7 height 7
checkbox input "true"
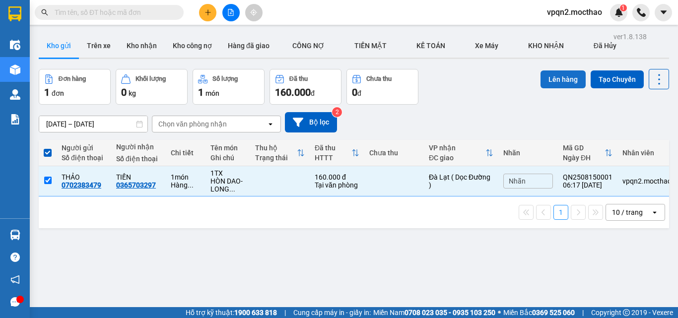
click at [555, 80] on button "Lên hàng" at bounding box center [563, 80] width 45 height 18
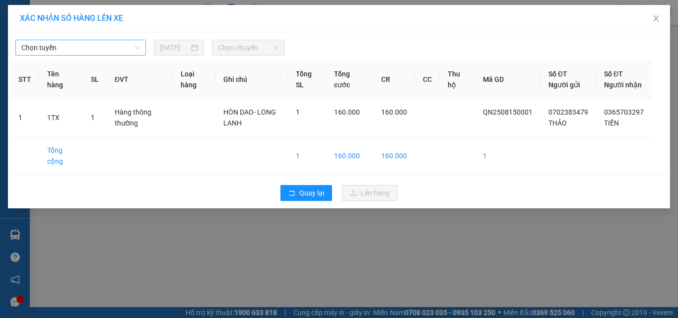
click at [105, 51] on span "Chọn tuyến" at bounding box center [80, 47] width 119 height 15
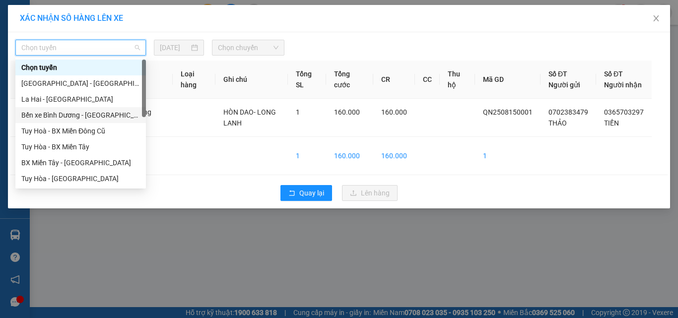
scroll to position [199, 0]
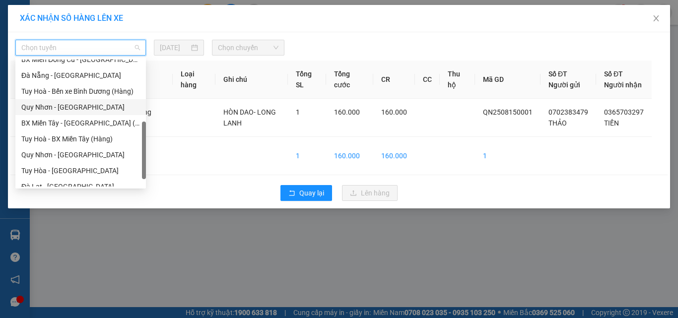
click at [76, 105] on div "Quy Nhơn - [GEOGRAPHIC_DATA]" at bounding box center [80, 107] width 119 height 11
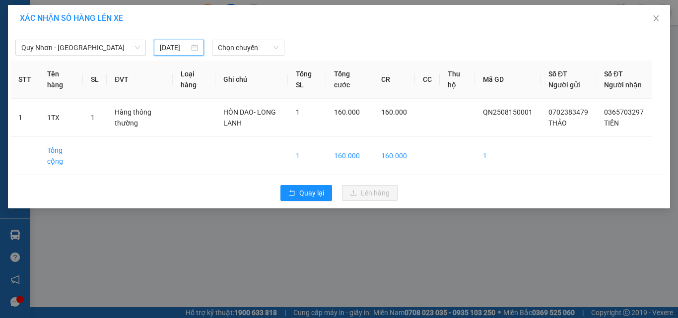
click at [168, 48] on input "[DATE]" at bounding box center [174, 47] width 29 height 11
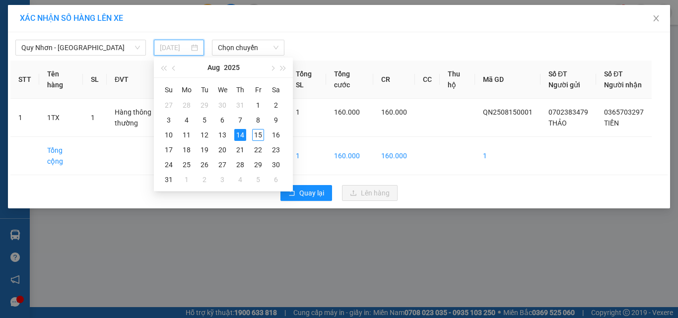
click at [257, 134] on div "15" at bounding box center [258, 135] width 12 height 12
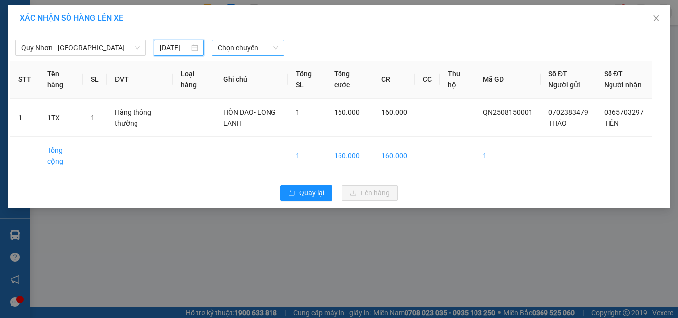
type input "[DATE]"
click at [248, 46] on span "Chọn chuyến" at bounding box center [248, 47] width 61 height 15
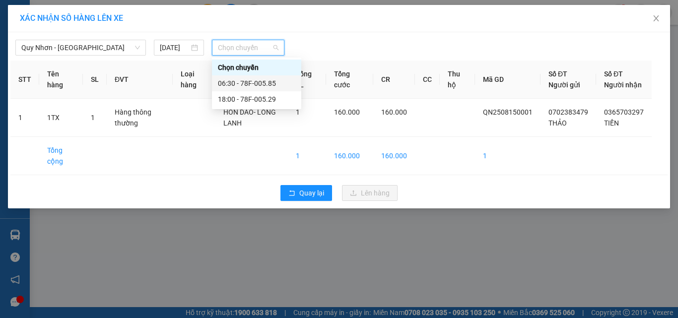
click at [248, 81] on div "06:30 - 78F-005.85" at bounding box center [256, 83] width 77 height 11
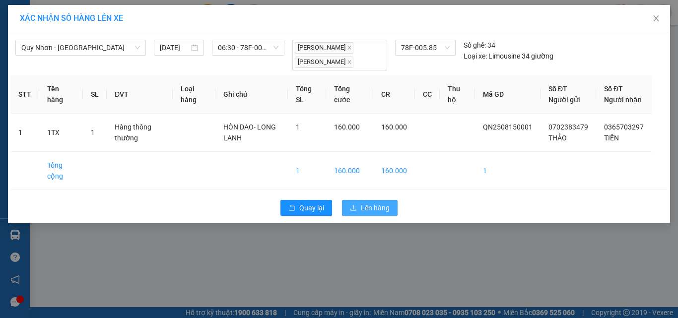
click at [380, 214] on span "Lên hàng" at bounding box center [375, 208] width 29 height 11
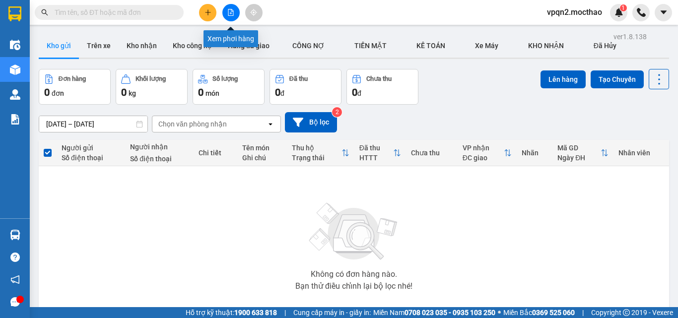
click at [231, 10] on icon "file-add" at bounding box center [230, 12] width 5 height 7
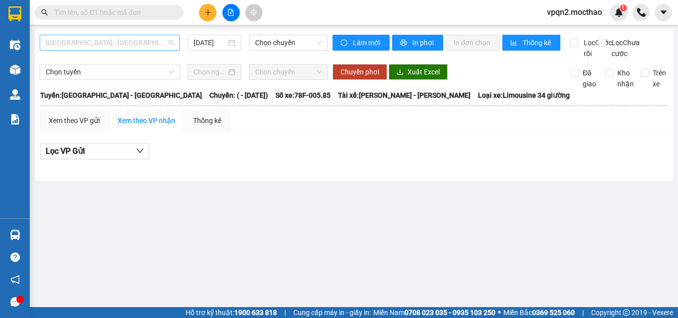
click at [123, 38] on span "[GEOGRAPHIC_DATA] - [GEOGRAPHIC_DATA]" at bounding box center [110, 42] width 128 height 15
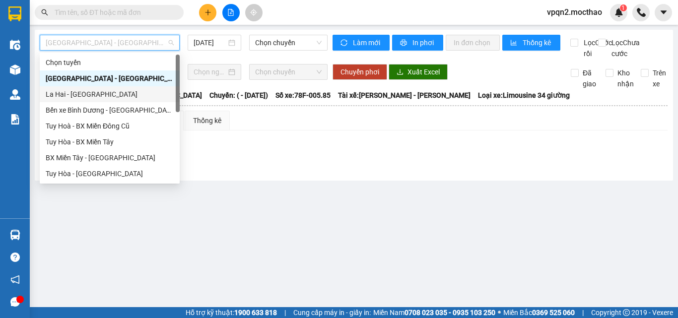
scroll to position [199, 0]
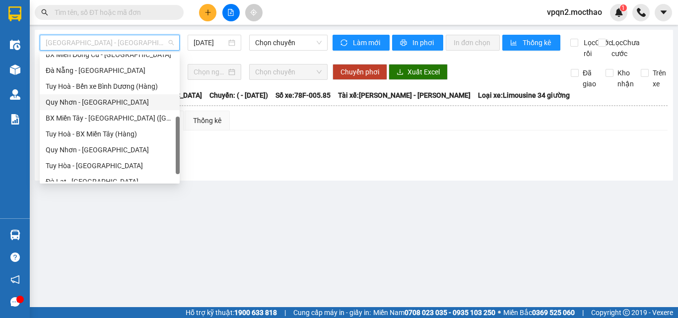
click at [96, 98] on div "Quy Nhơn - [GEOGRAPHIC_DATA]" at bounding box center [110, 102] width 128 height 11
type input "[DATE]"
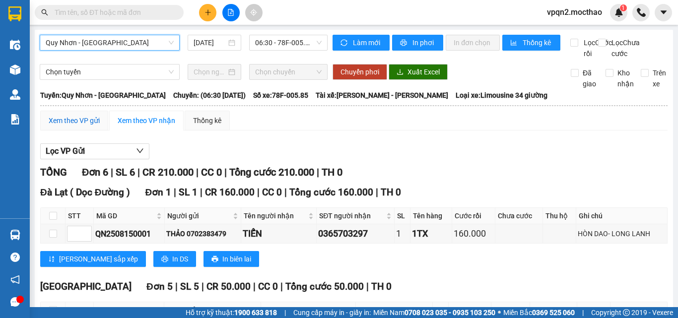
click at [97, 126] on div "Xem theo VP gửi" at bounding box center [74, 120] width 51 height 11
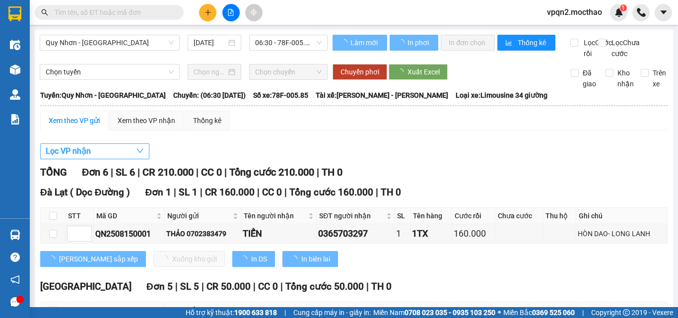
click at [78, 157] on span "Lọc VP nhận" at bounding box center [68, 151] width 45 height 12
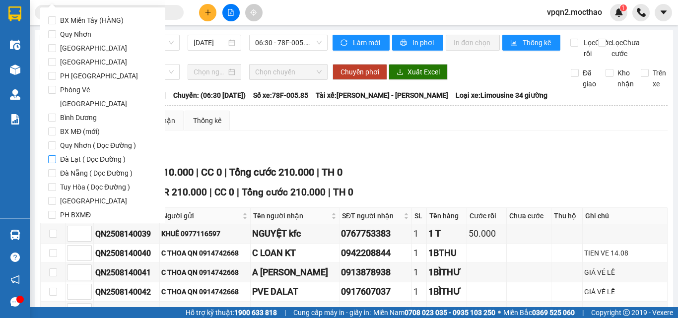
click at [83, 152] on span "Đà Lạt ( Dọc Đường )" at bounding box center [93, 159] width 74 height 14
click at [56, 155] on input "Đà Lạt ( Dọc Đường )" at bounding box center [52, 159] width 8 height 8
checkbox input "true"
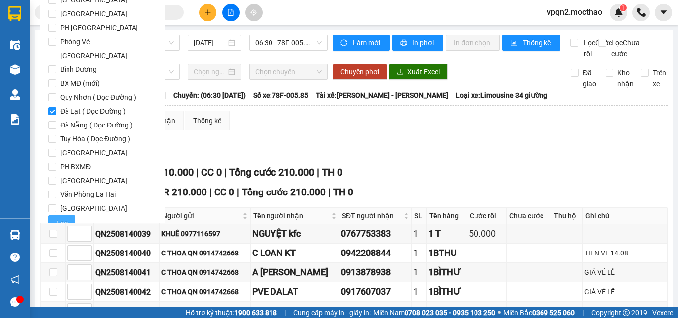
click at [66, 218] on span "Lọc" at bounding box center [61, 223] width 11 height 11
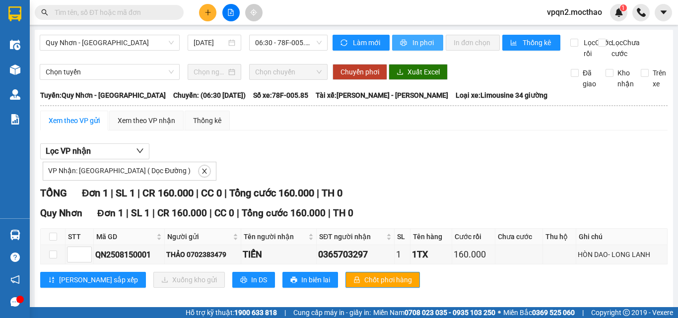
click at [418, 44] on span "In phơi" at bounding box center [424, 42] width 23 height 11
